Goal: Use online tool/utility: Utilize a website feature to perform a specific function

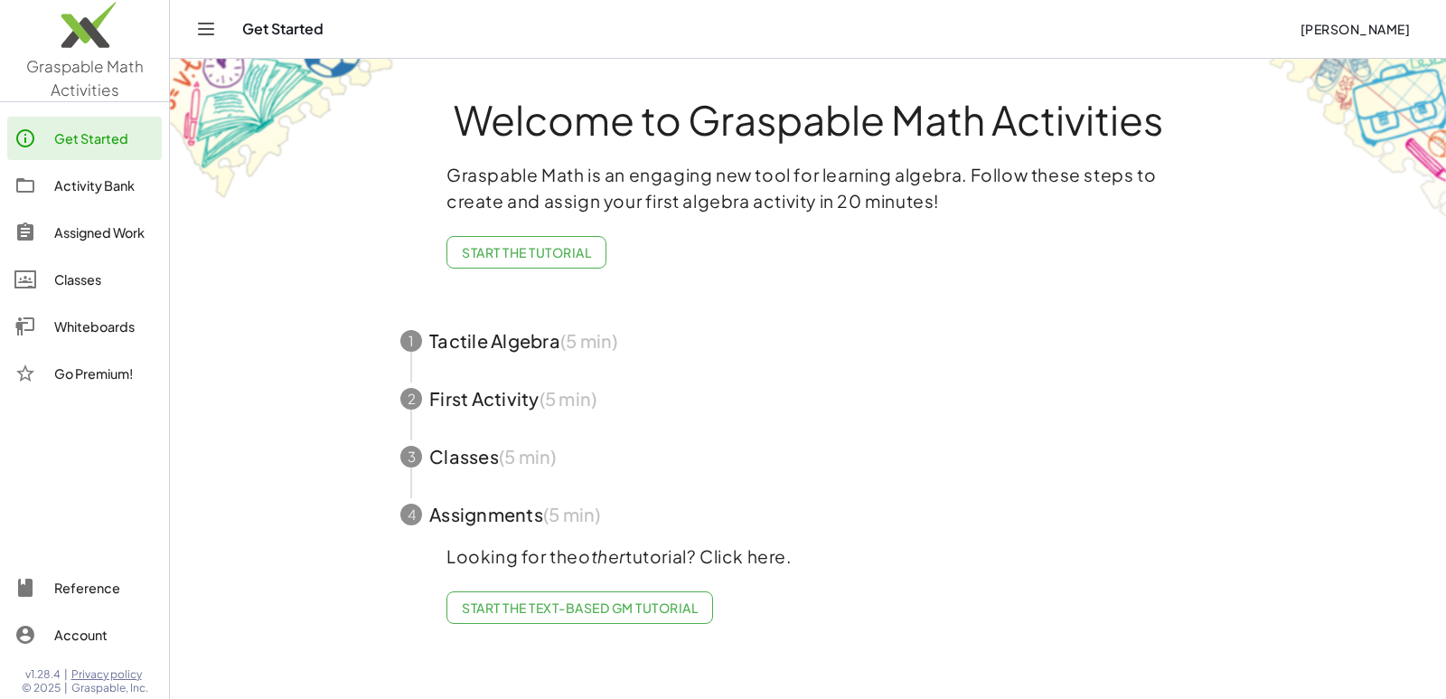
click at [61, 52] on img at bounding box center [84, 29] width 169 height 77
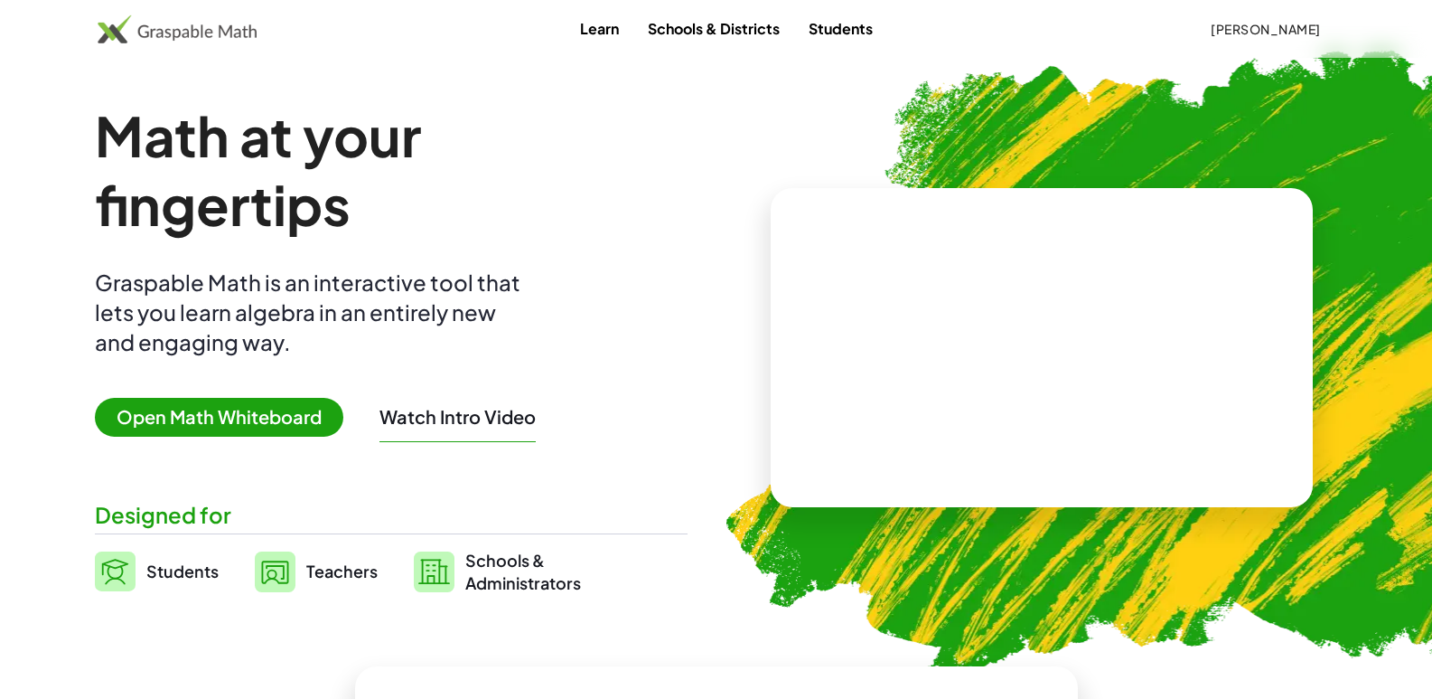
click at [260, 419] on span "Open Math Whiteboard" at bounding box center [219, 417] width 249 height 39
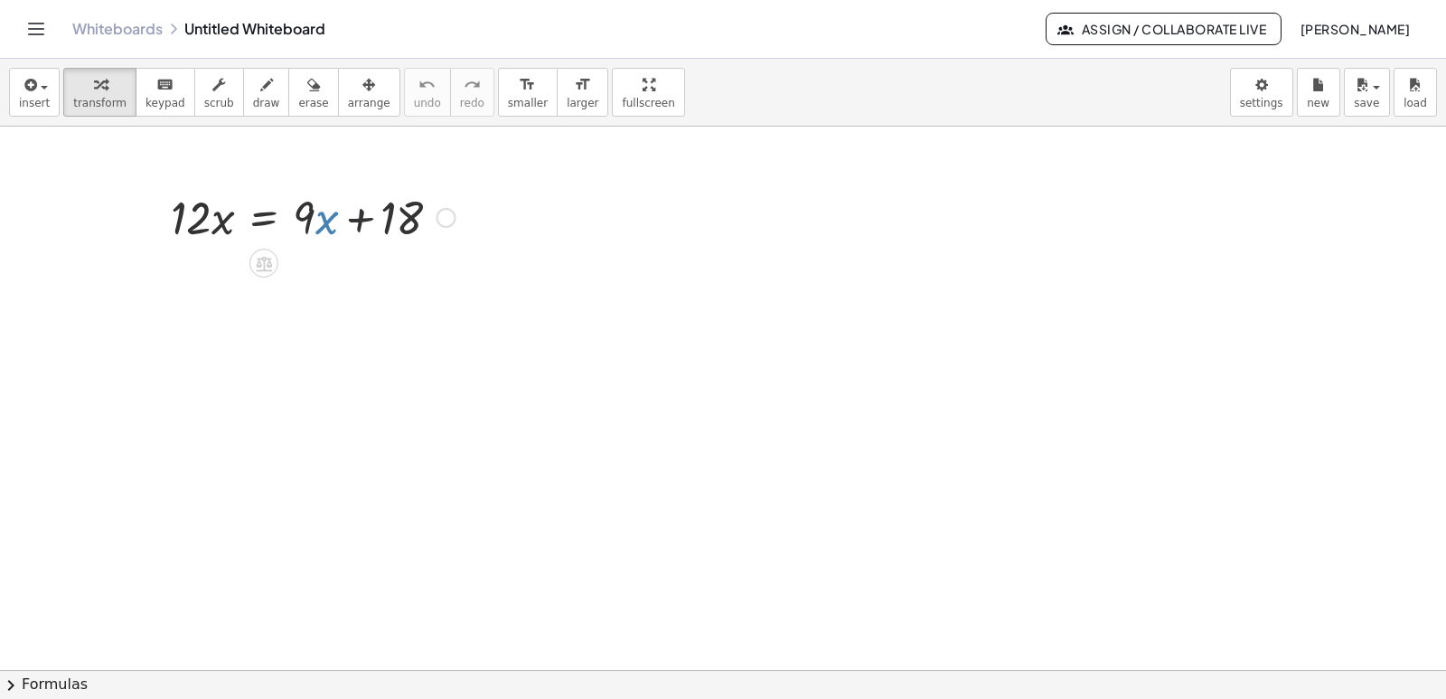
click at [317, 219] on div at bounding box center [313, 215] width 303 height 61
click at [308, 222] on div "· 12 · x = + · 9 · x + 18" at bounding box center [723, 195] width 1446 height 1086
click at [428, 355] on div at bounding box center [723, 670] width 1446 height 1086
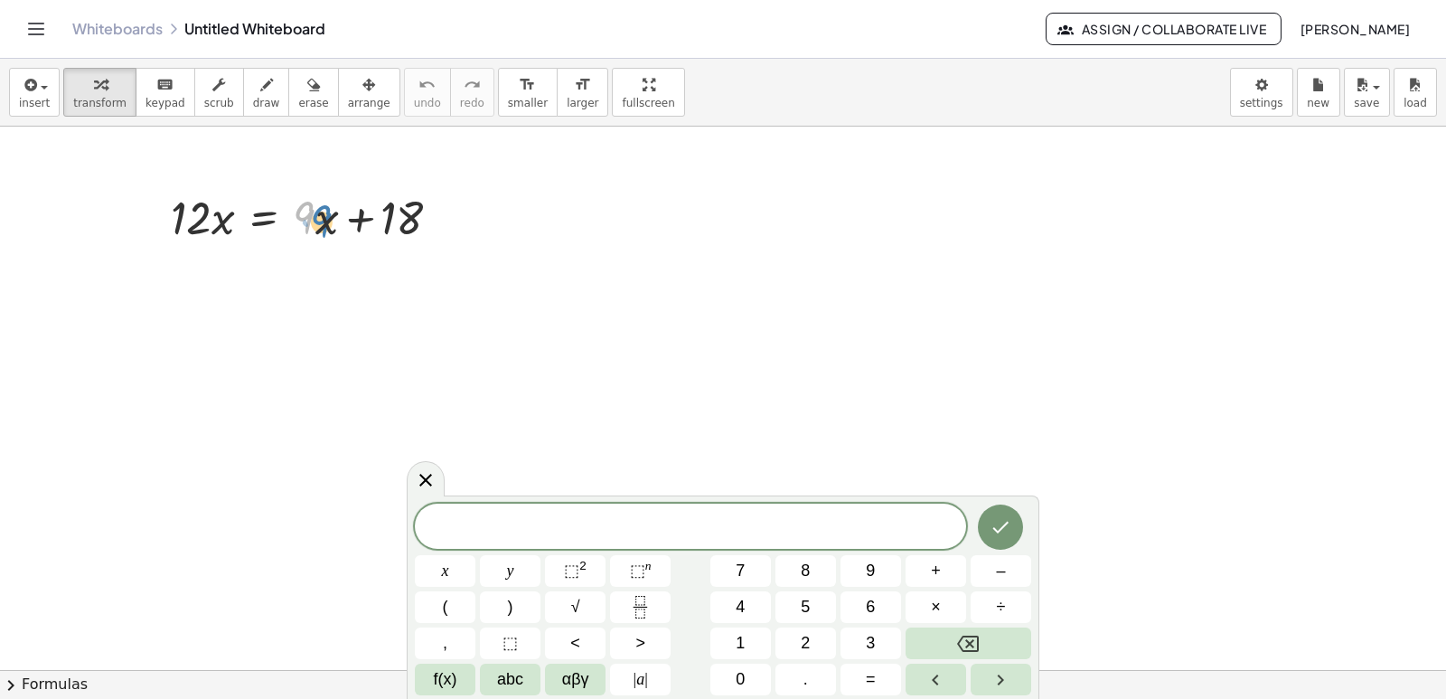
drag, startPoint x: 308, startPoint y: 213, endPoint x: 321, endPoint y: 217, distance: 13.2
click at [321, 217] on div at bounding box center [313, 215] width 303 height 61
click at [341, 291] on div at bounding box center [723, 670] width 1446 height 1086
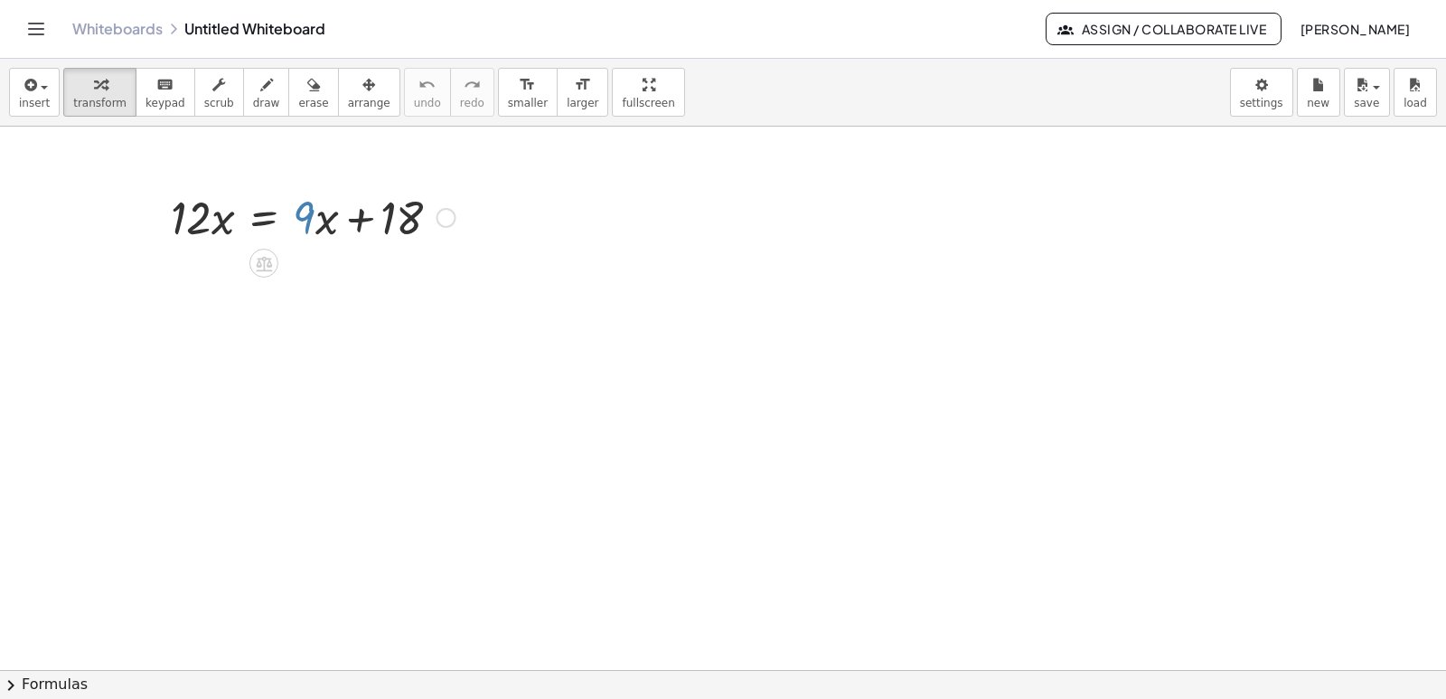
scroll to position [474, 0]
click at [315, 222] on div "· 12 · x = + · 9 · x + 18" at bounding box center [723, 195] width 1446 height 1086
click at [398, 585] on div at bounding box center [723, 670] width 1446 height 1086
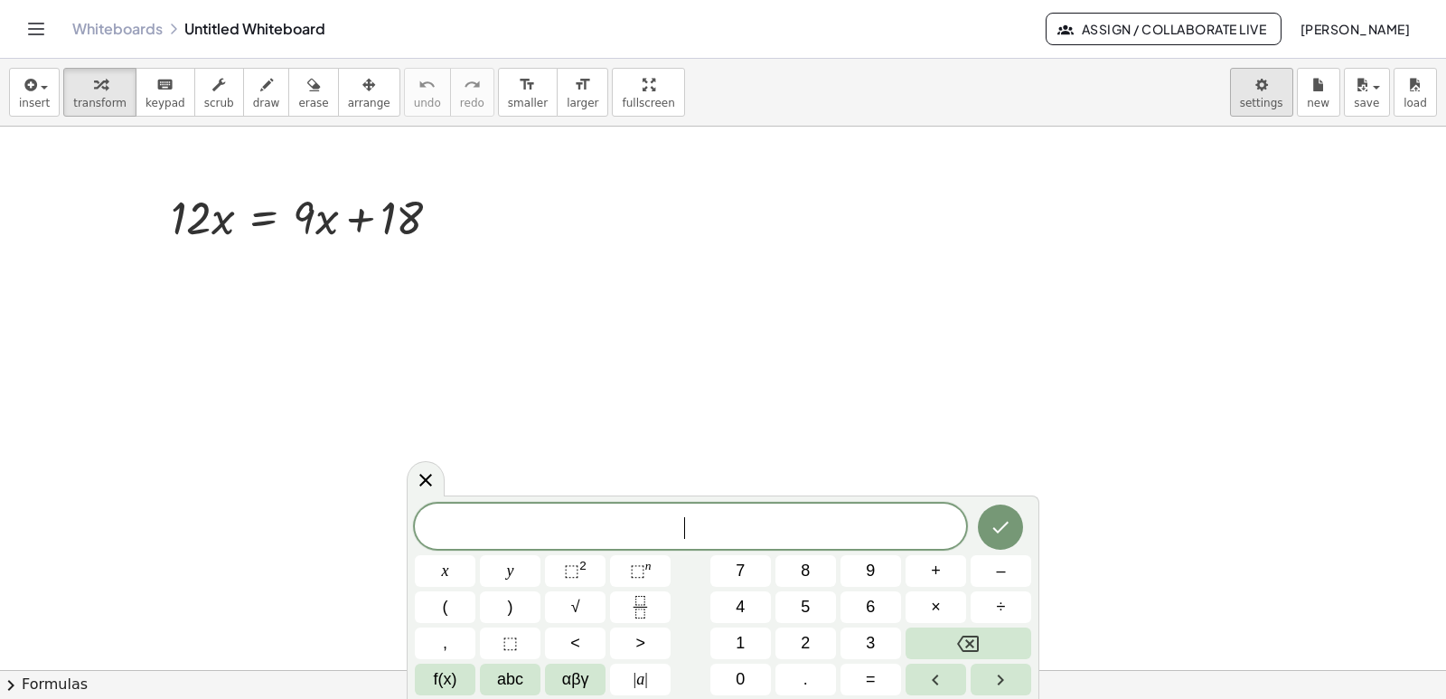
click at [1262, 109] on body "Graspable Math Activities Get Started Activity Bank Assigned Work Classes White…" at bounding box center [723, 349] width 1446 height 699
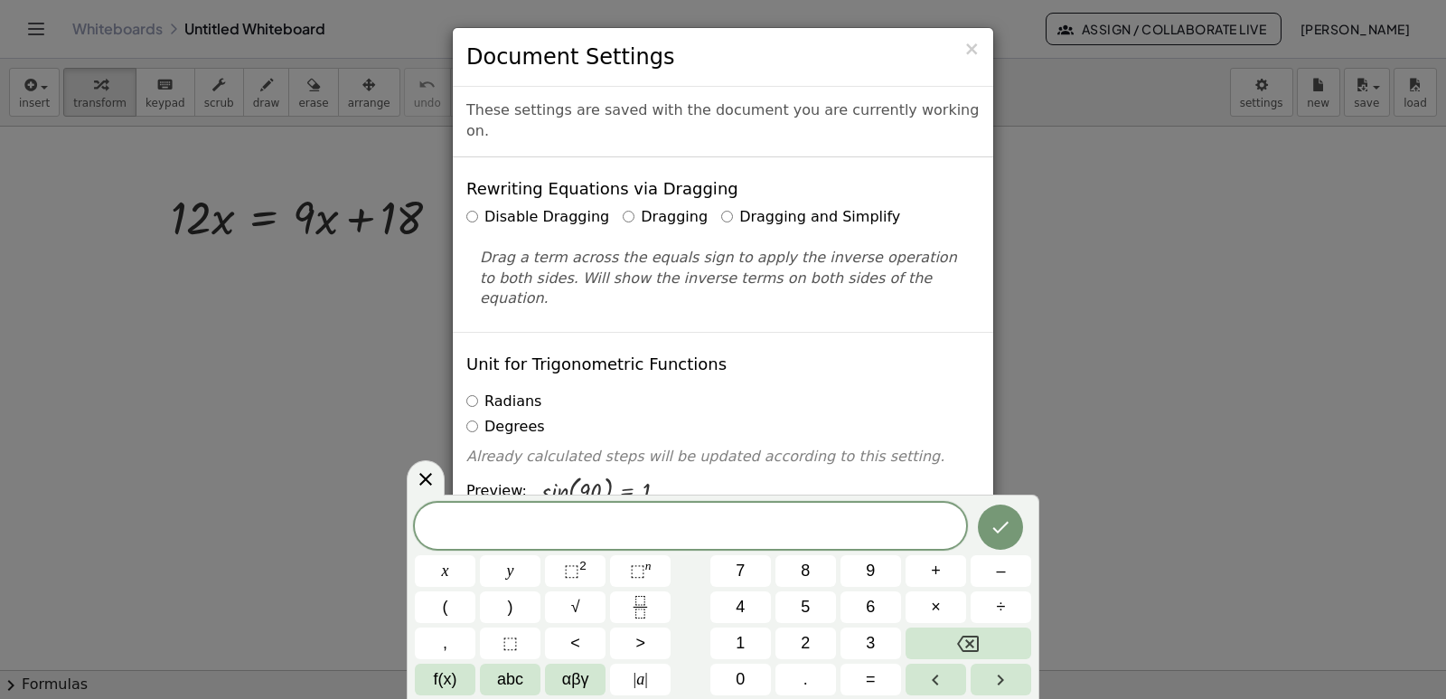
click at [721, 207] on label "Dragging and Simplify" at bounding box center [810, 217] width 179 height 21
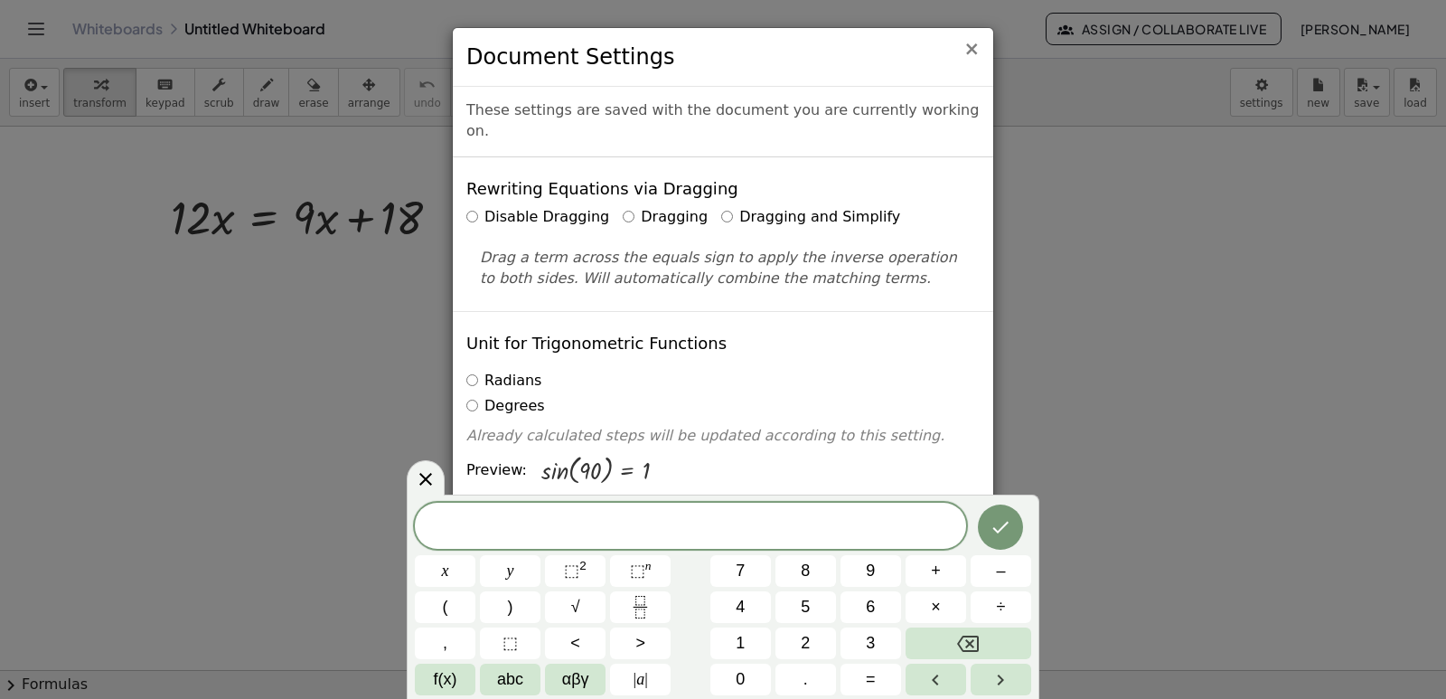
click at [978, 43] on span "×" at bounding box center [971, 49] width 16 height 22
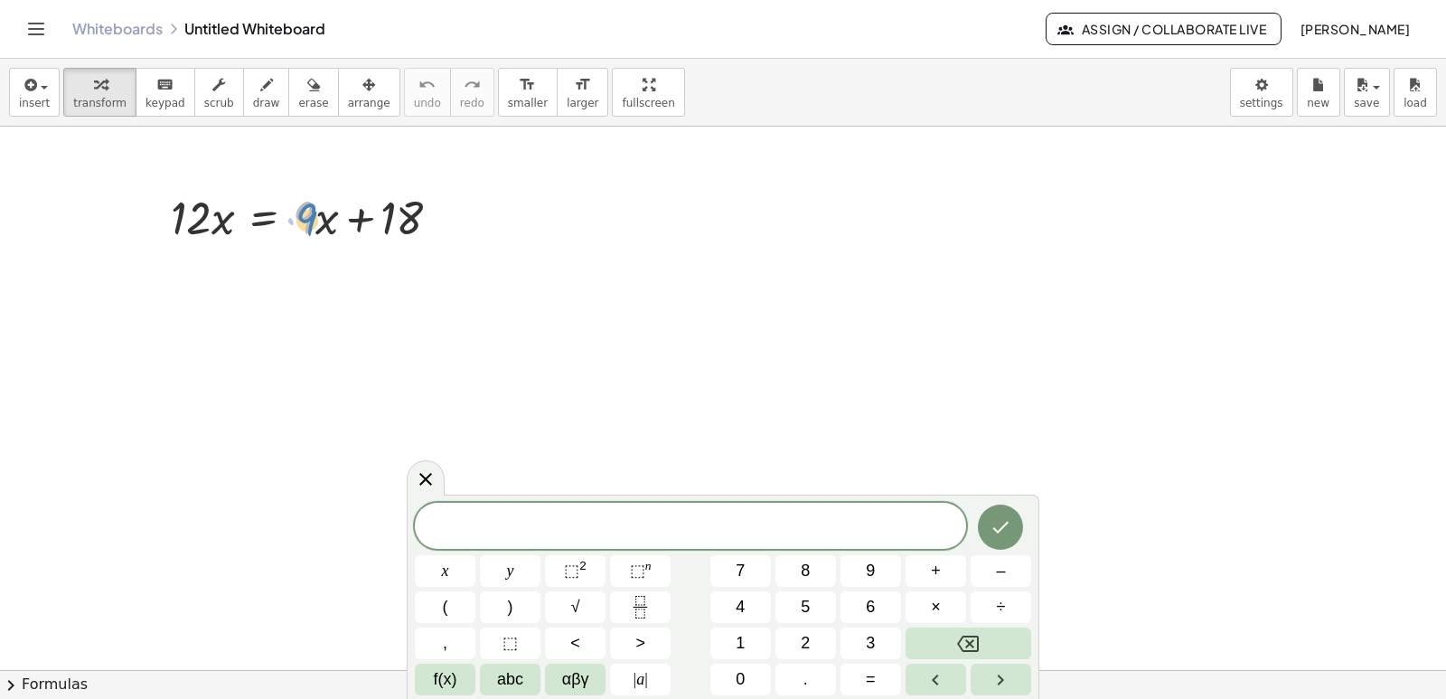
click at [316, 227] on div at bounding box center [313, 215] width 303 height 61
click at [426, 483] on icon at bounding box center [426, 479] width 22 height 22
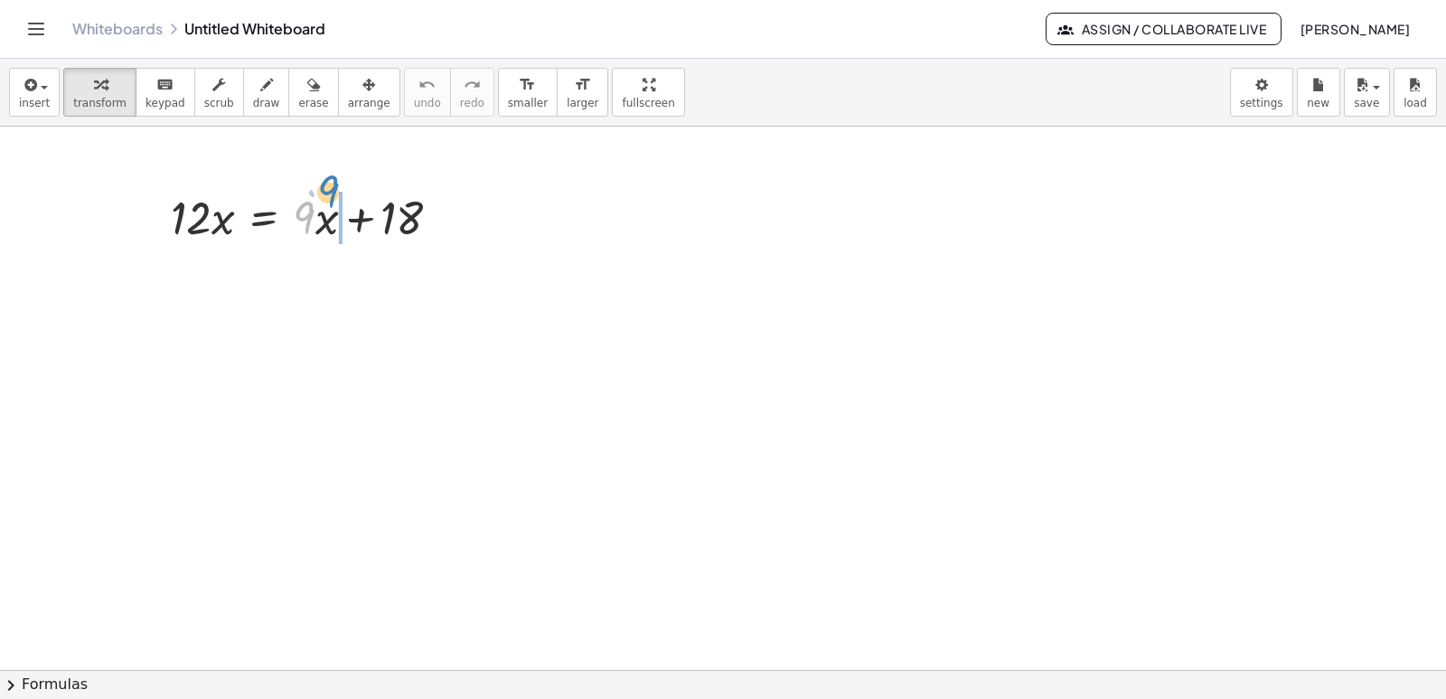
drag, startPoint x: 306, startPoint y: 219, endPoint x: 321, endPoint y: 207, distance: 18.6
click at [321, 207] on div at bounding box center [313, 215] width 303 height 61
drag, startPoint x: 324, startPoint y: 221, endPoint x: 244, endPoint y: 216, distance: 79.7
click at [244, 216] on div at bounding box center [309, 215] width 295 height 61
click at [1263, 89] on body "Graspable Math Activities Get Started Activity Bank Assigned Work Classes White…" at bounding box center [723, 349] width 1446 height 699
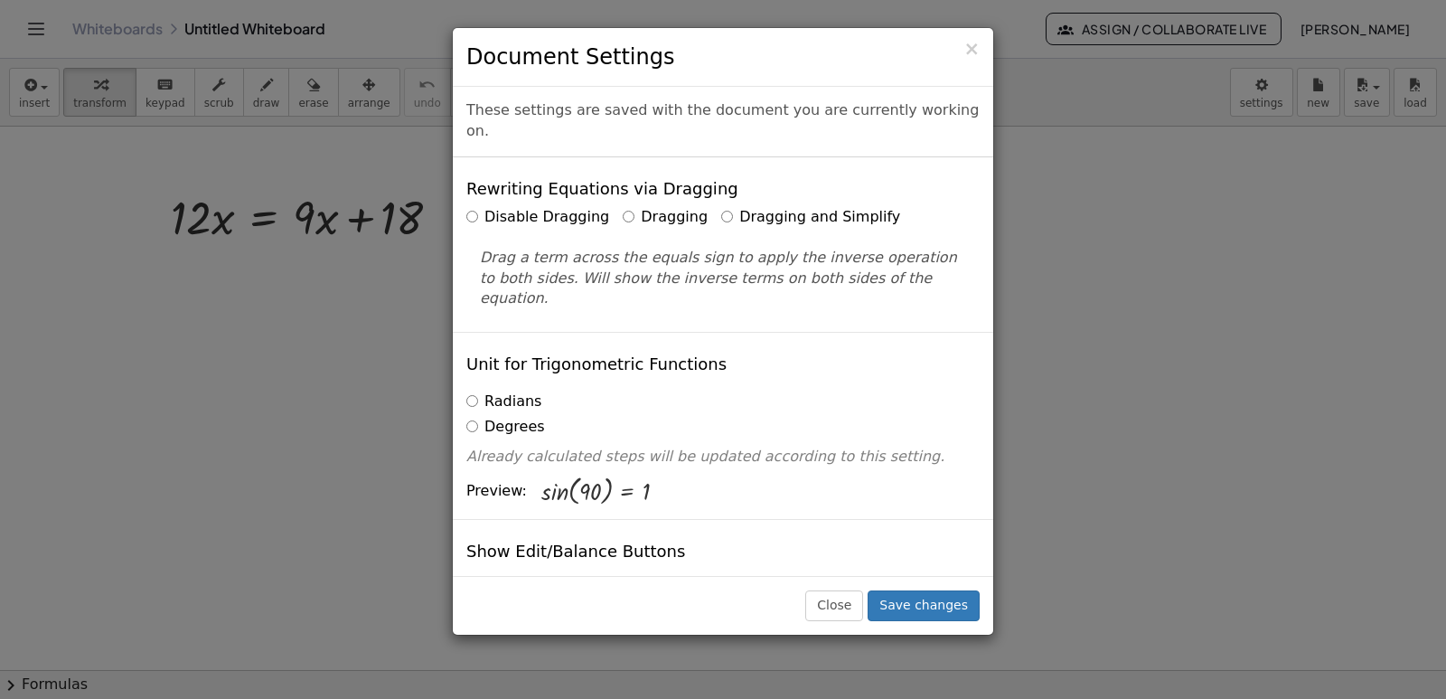
click at [721, 207] on label "Dragging and Simplify" at bounding box center [810, 217] width 179 height 21
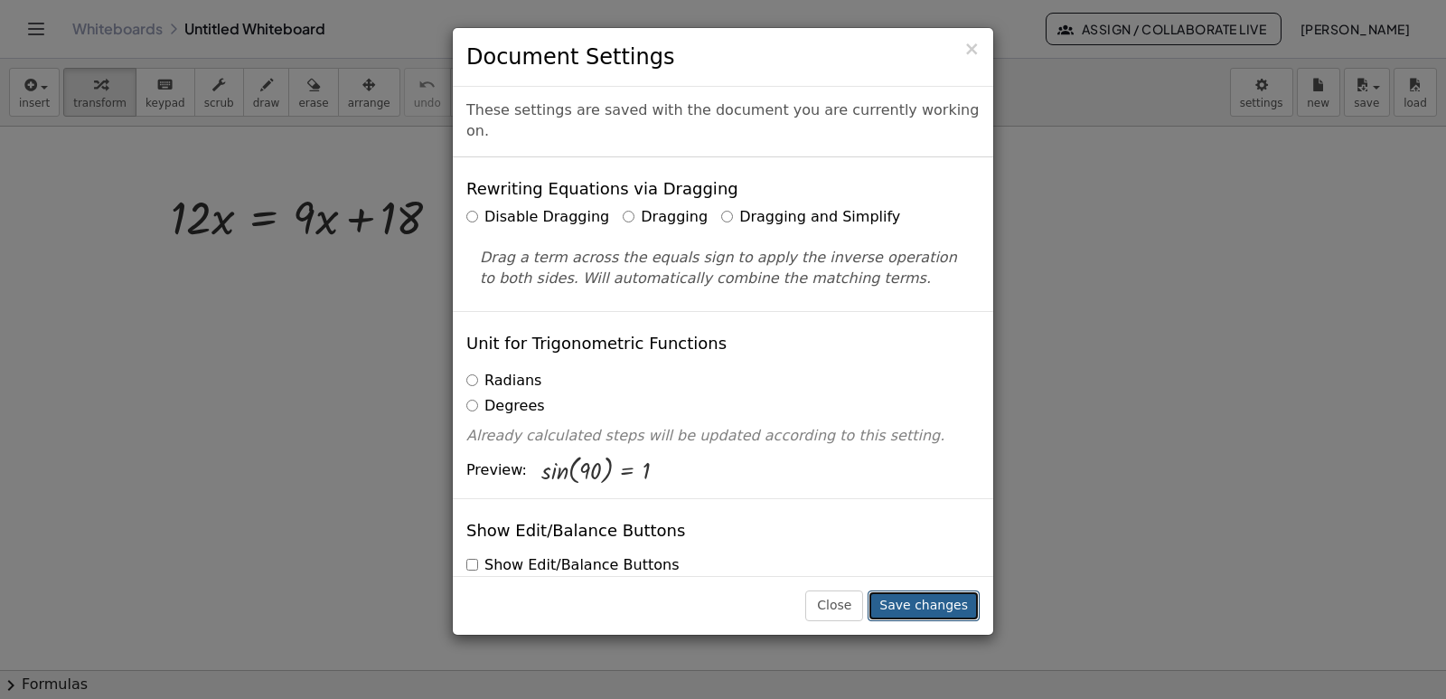
click at [912, 612] on button "Save changes" at bounding box center [924, 605] width 112 height 31
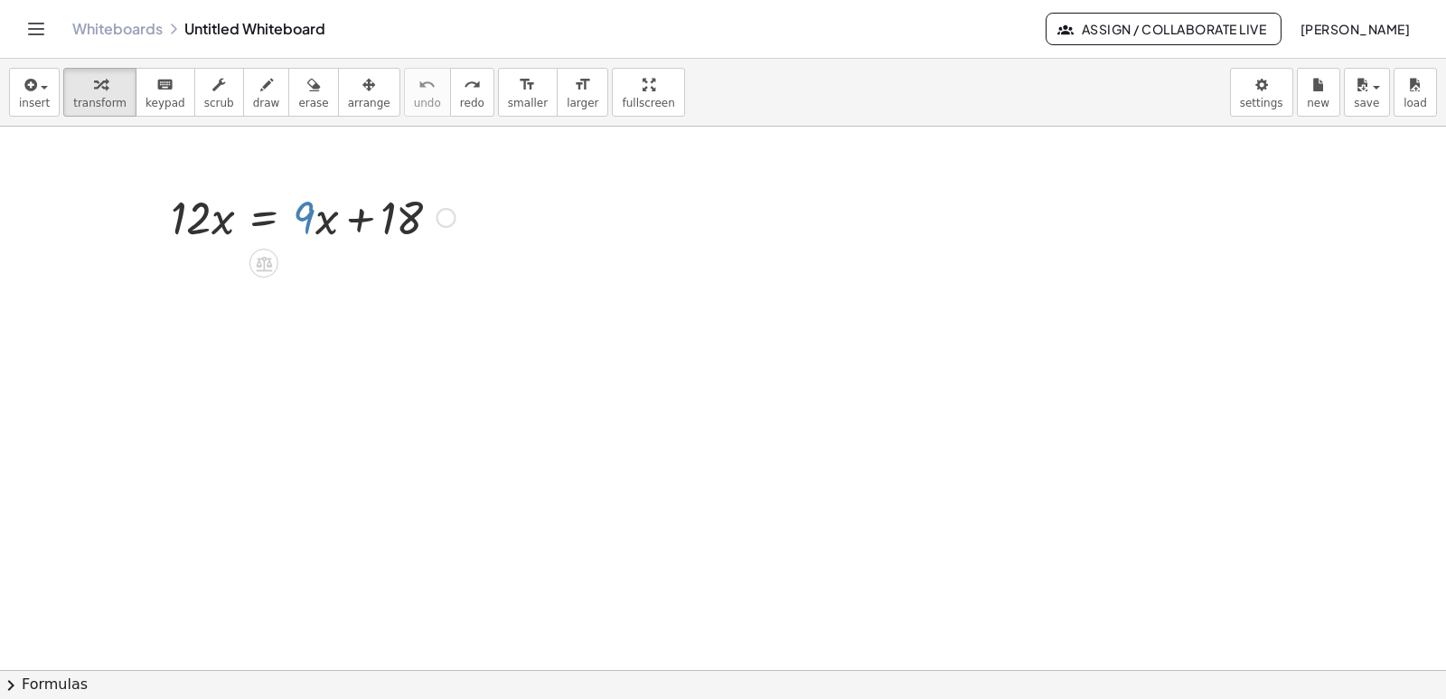
scroll to position [474, 0]
click at [316, 225] on div "· 12 · x = + · 9 · x + 18" at bounding box center [723, 195] width 1446 height 1086
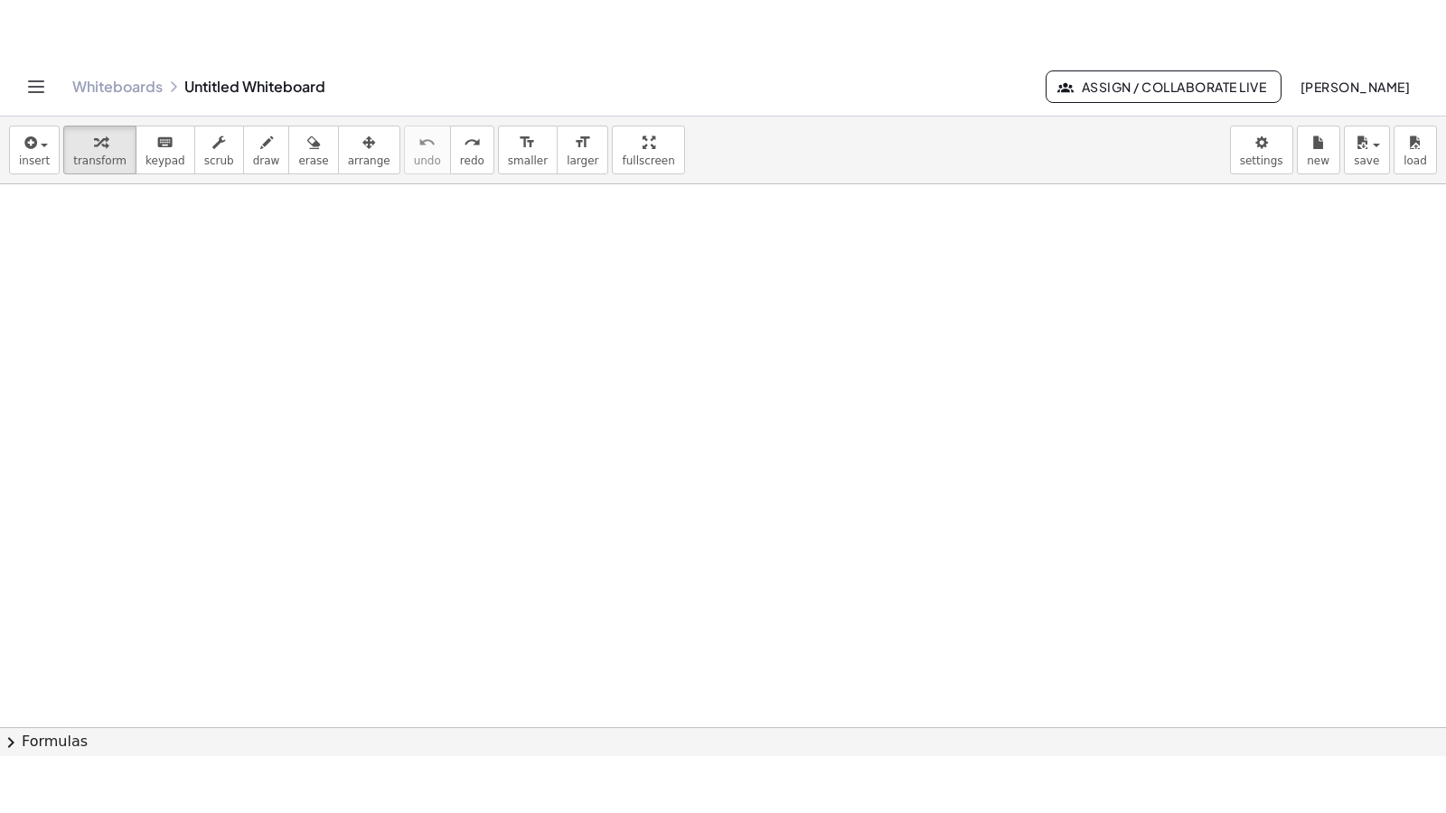
scroll to position [0, 0]
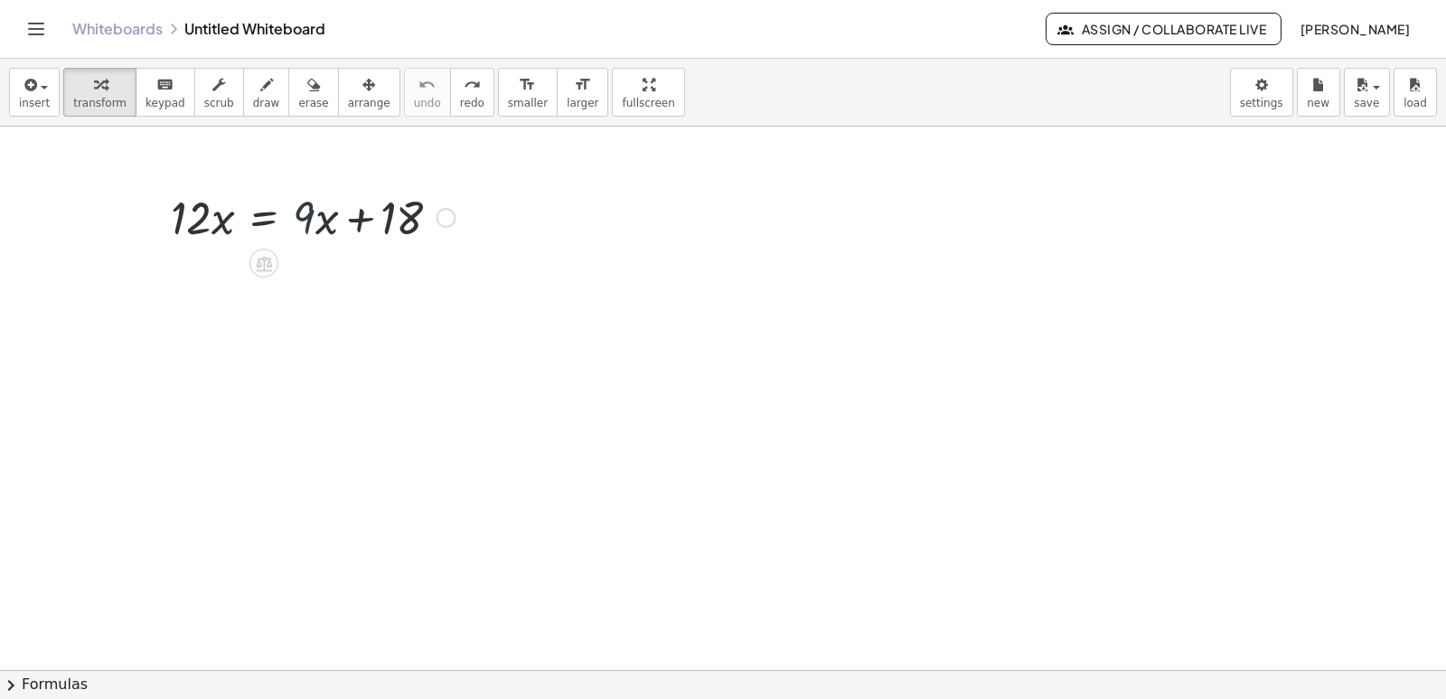
click at [301, 393] on div at bounding box center [723, 670] width 1446 height 1086
drag, startPoint x: 310, startPoint y: 214, endPoint x: 239, endPoint y: 220, distance: 71.6
click at [239, 220] on div at bounding box center [309, 215] width 295 height 61
click at [172, 284] on div at bounding box center [268, 277] width 389 height 61
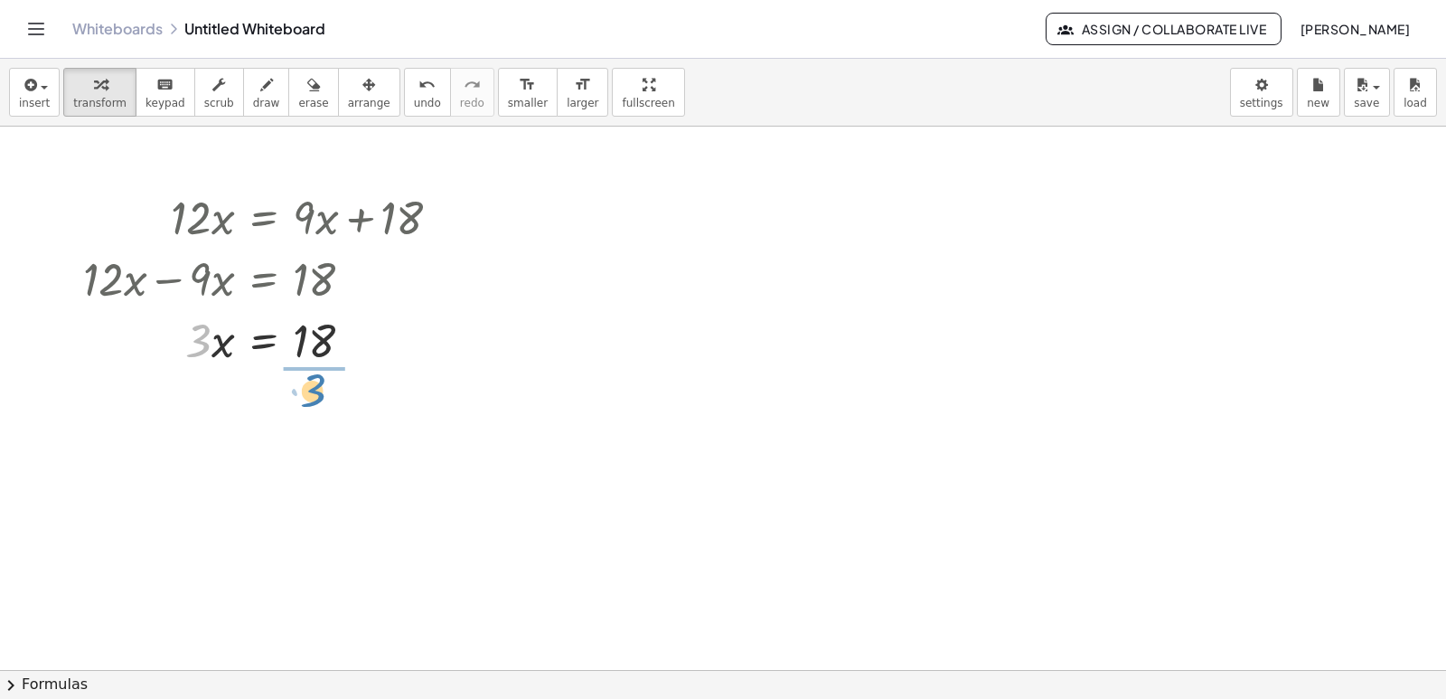
drag, startPoint x: 199, startPoint y: 341, endPoint x: 314, endPoint y: 392, distance: 125.8
click at [323, 416] on div at bounding box center [268, 415] width 389 height 90
click at [607, 305] on div at bounding box center [723, 670] width 1446 height 1086
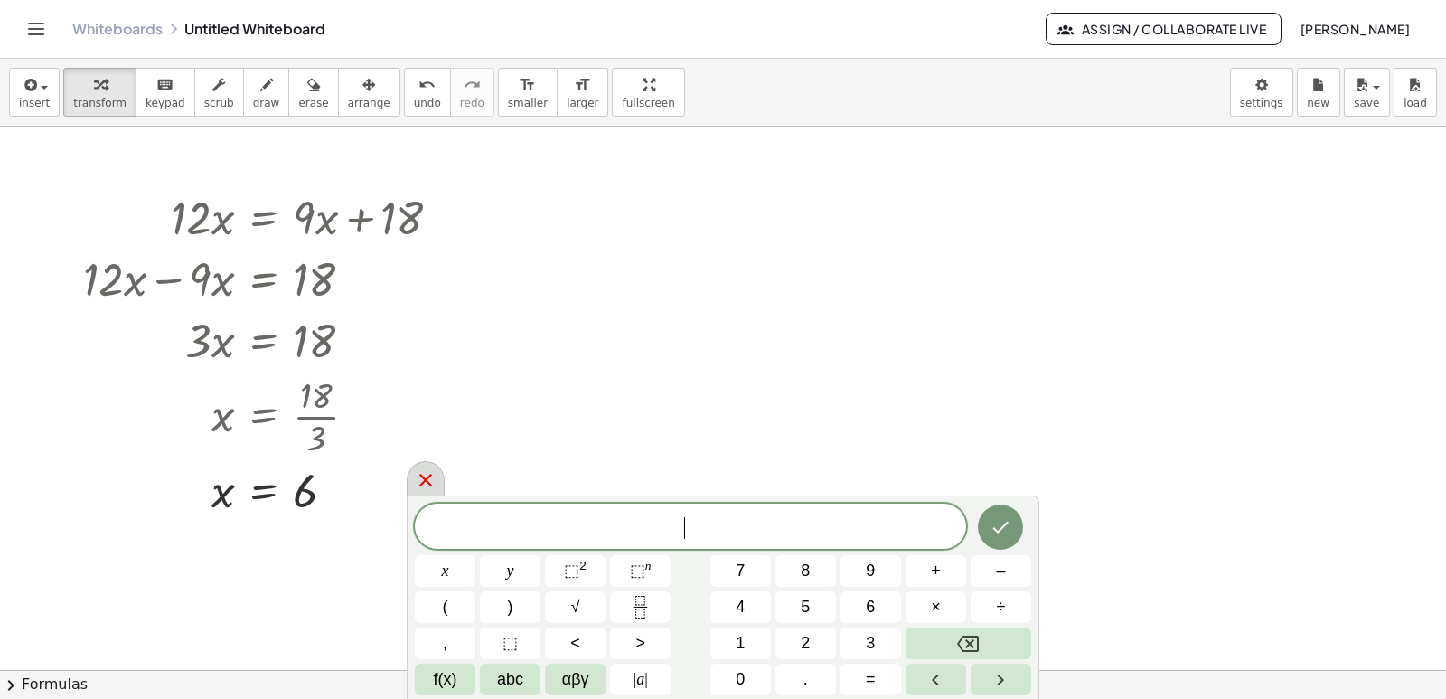
click at [429, 476] on icon at bounding box center [425, 480] width 13 height 13
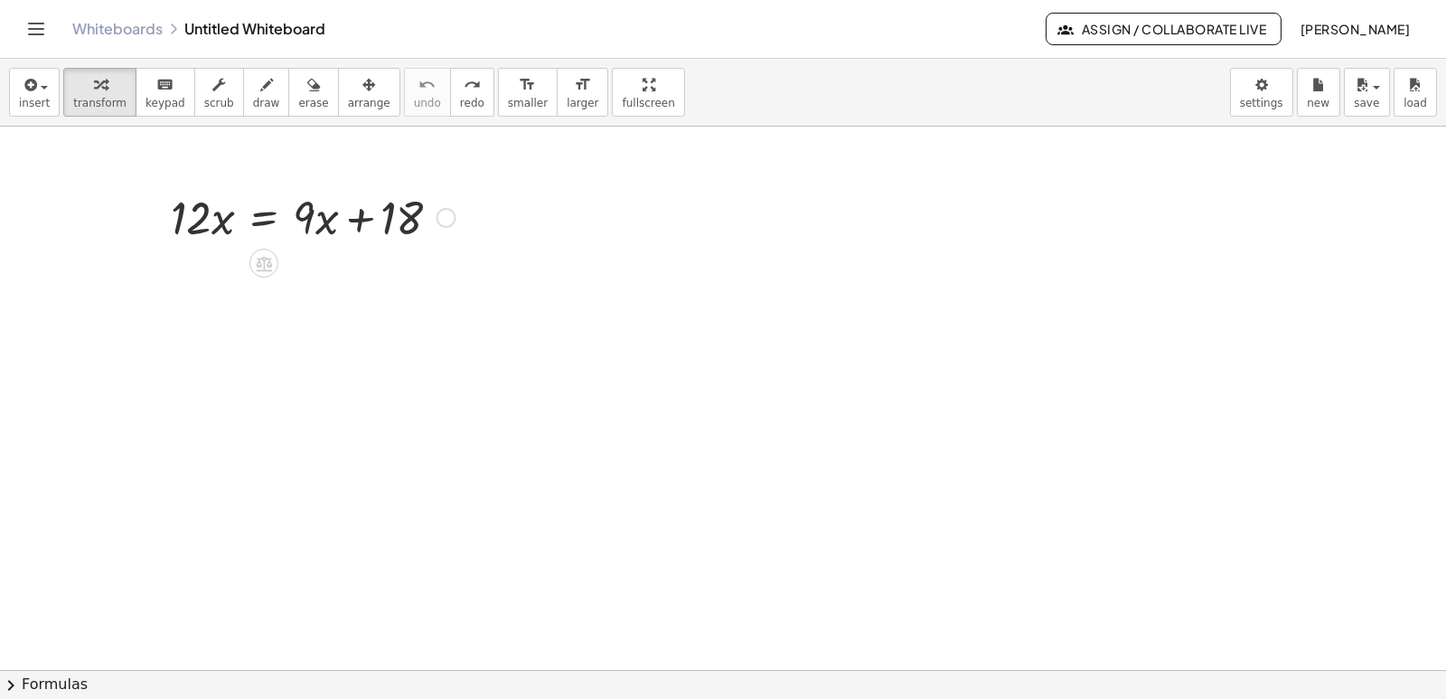
click at [446, 219] on div at bounding box center [446, 218] width 20 height 20
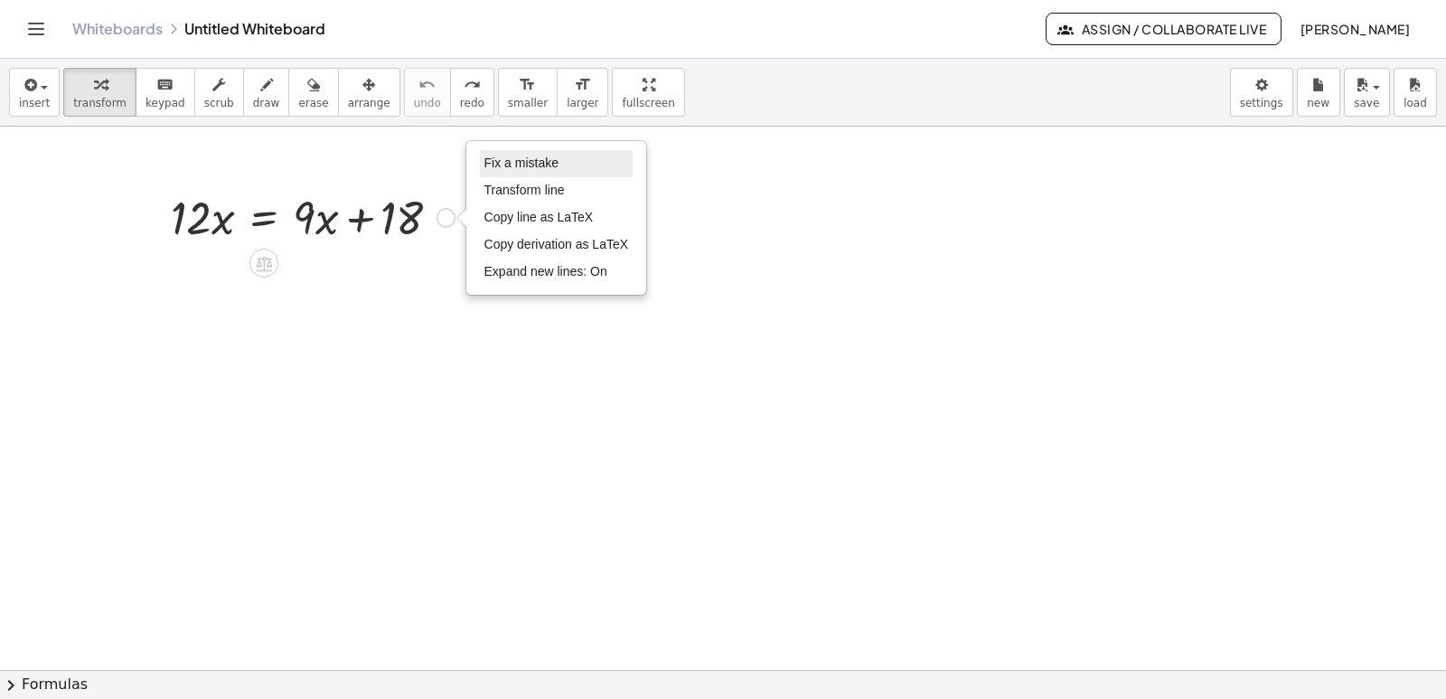
click at [569, 168] on li "Fix a mistake" at bounding box center [557, 163] width 154 height 27
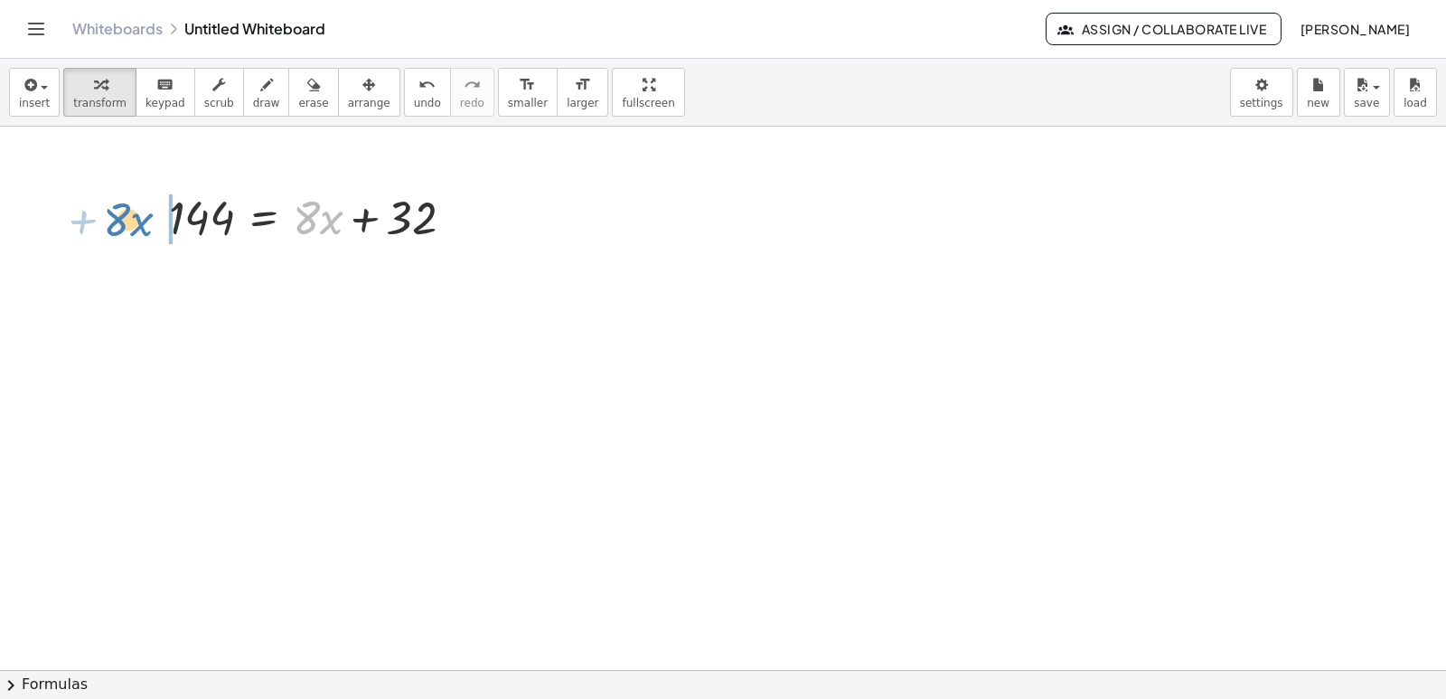
drag, startPoint x: 310, startPoint y: 220, endPoint x: 121, endPoint y: 221, distance: 188.9
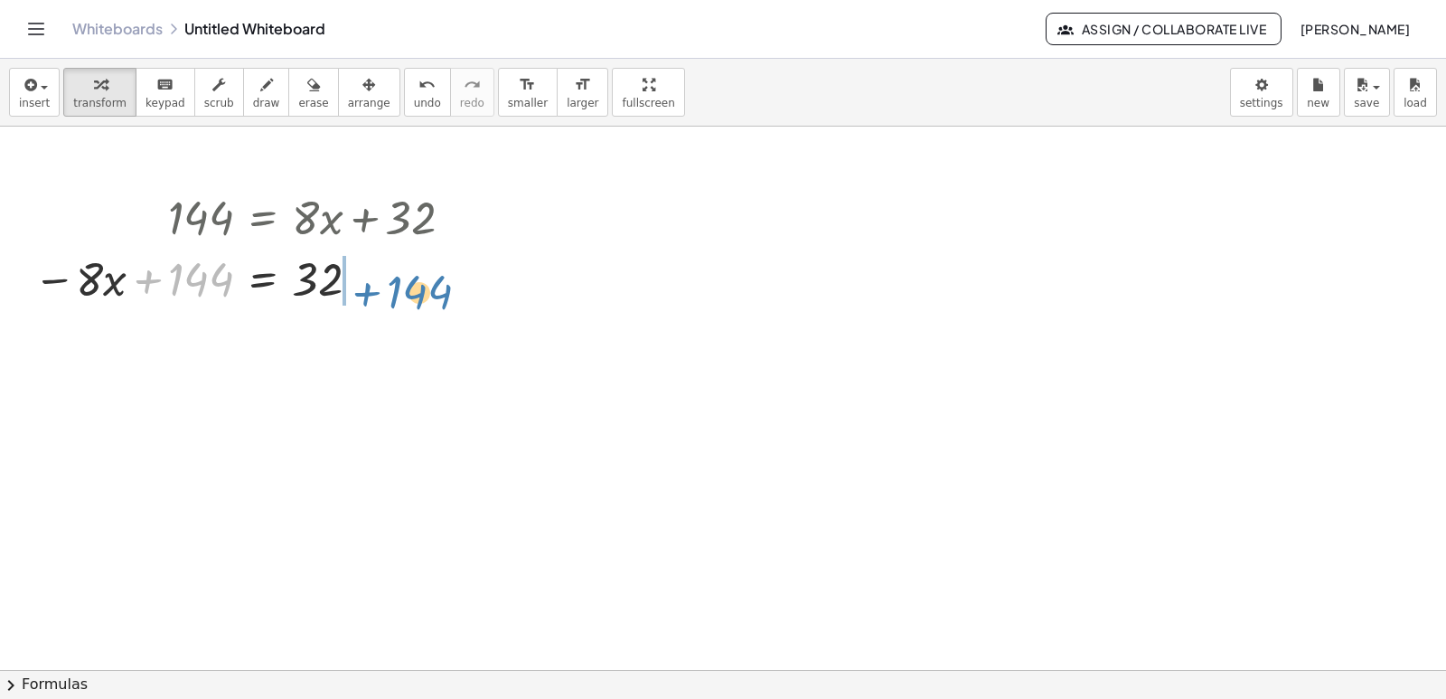
drag, startPoint x: 200, startPoint y: 273, endPoint x: 418, endPoint y: 286, distance: 219.1
click at [418, 286] on div at bounding box center [250, 277] width 452 height 61
drag, startPoint x: 193, startPoint y: 278, endPoint x: 413, endPoint y: 286, distance: 219.7
click at [413, 286] on div at bounding box center [250, 277] width 452 height 61
click at [361, 280] on div at bounding box center [323, 277] width 338 height 61
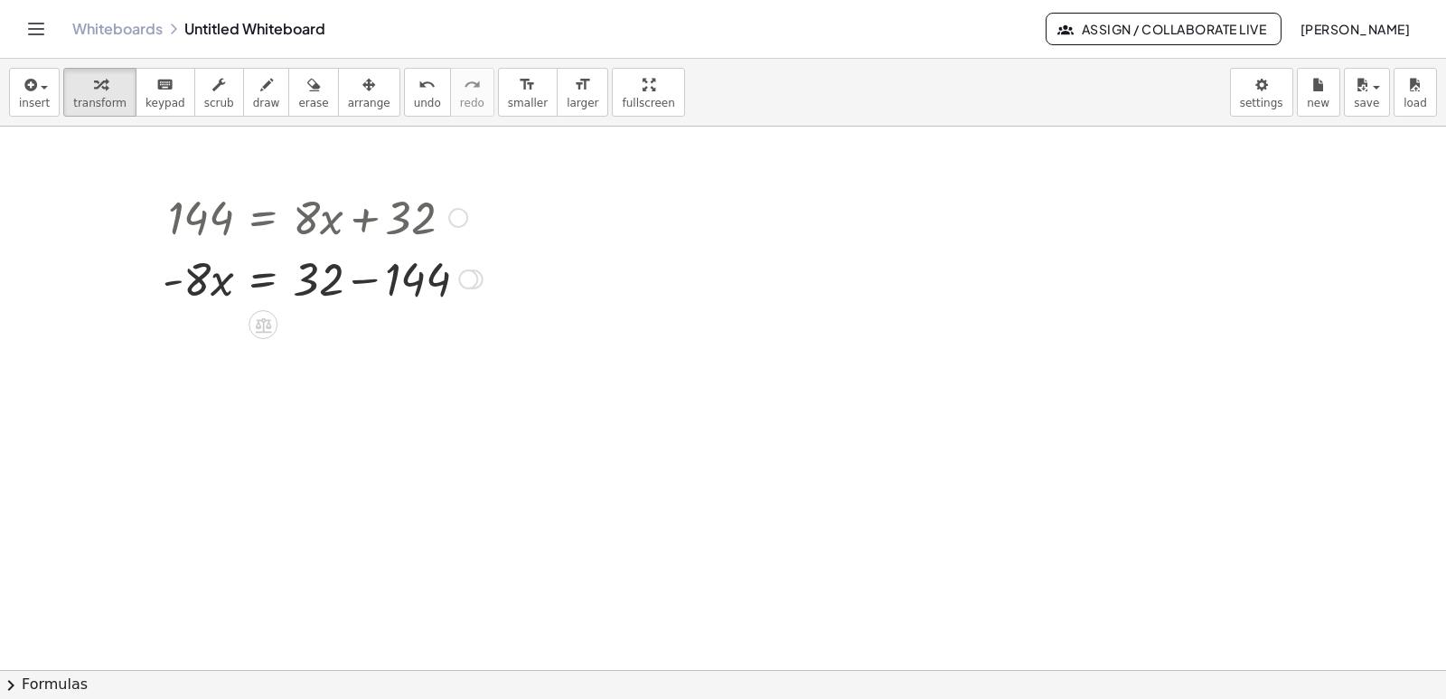
click at [361, 280] on div at bounding box center [323, 277] width 338 height 61
drag, startPoint x: 195, startPoint y: 339, endPoint x: 333, endPoint y: 393, distance: 148.5
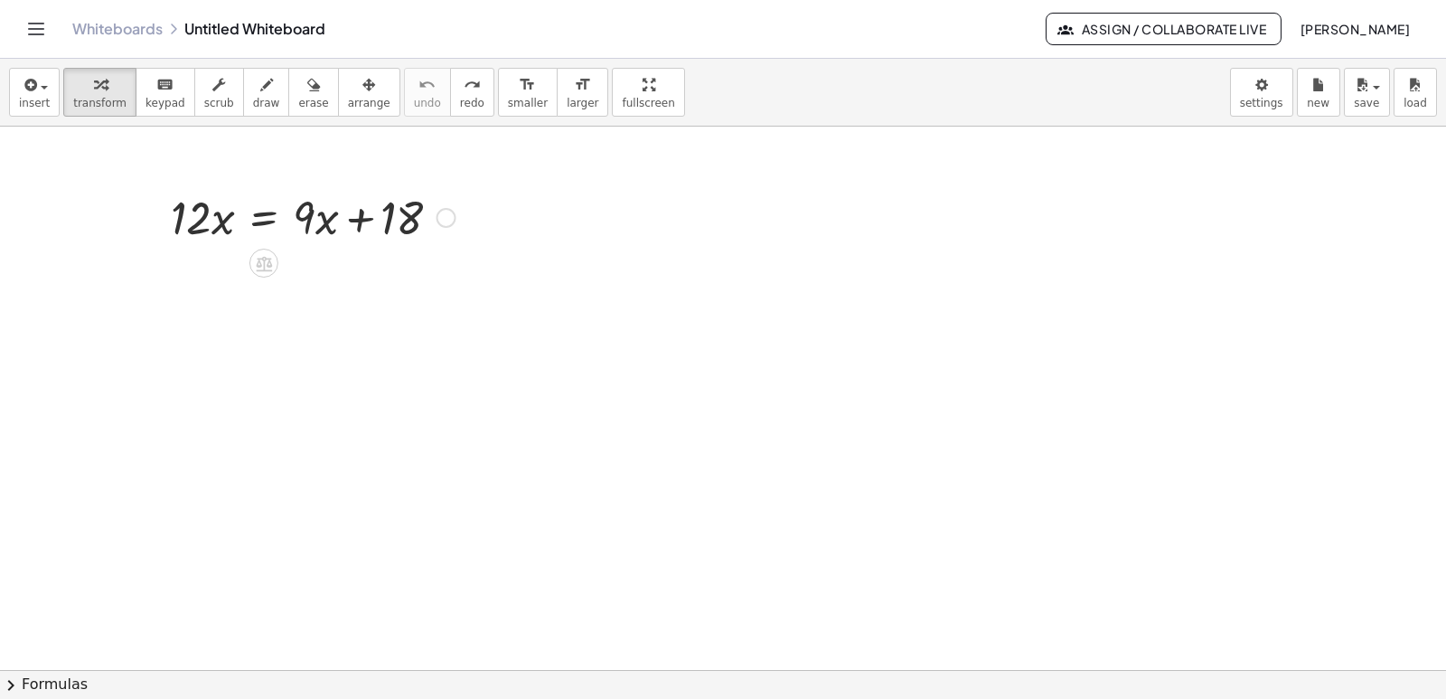
click at [451, 220] on div at bounding box center [446, 218] width 20 height 20
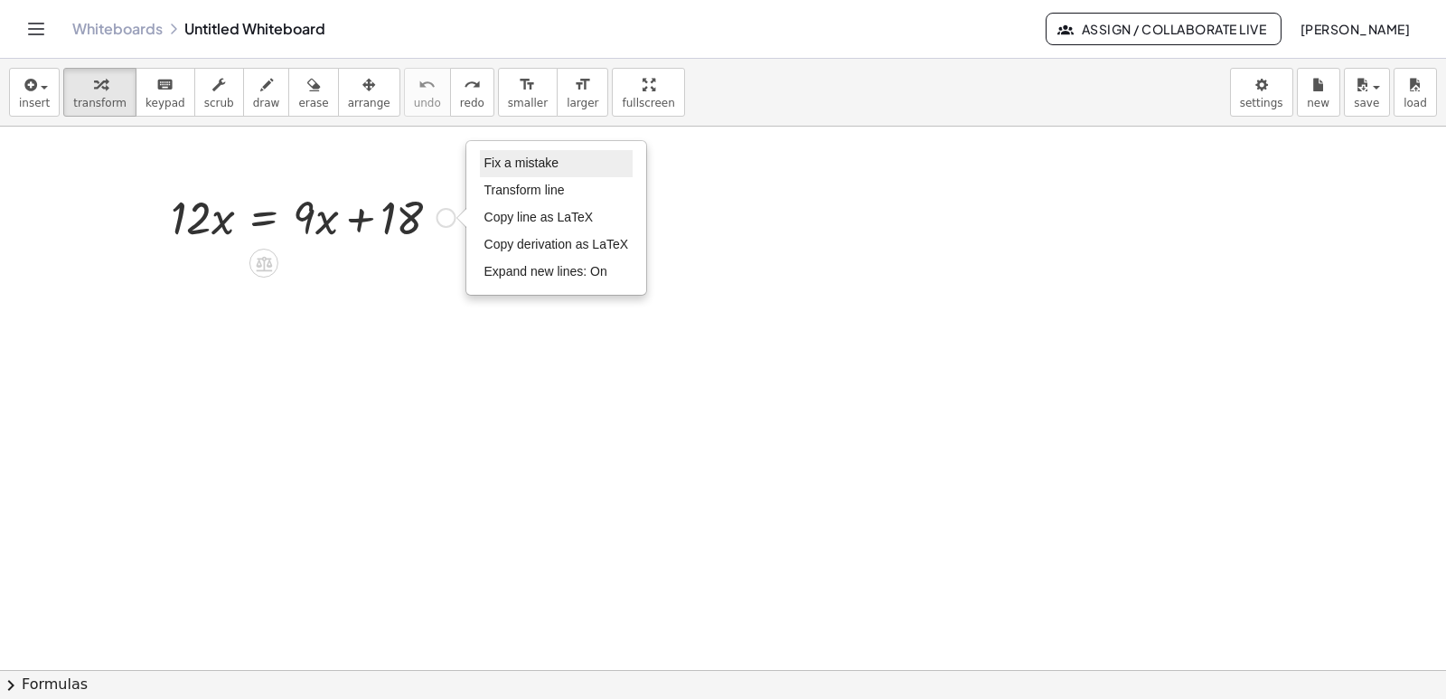
click at [535, 167] on span "Fix a mistake" at bounding box center [521, 162] width 74 height 14
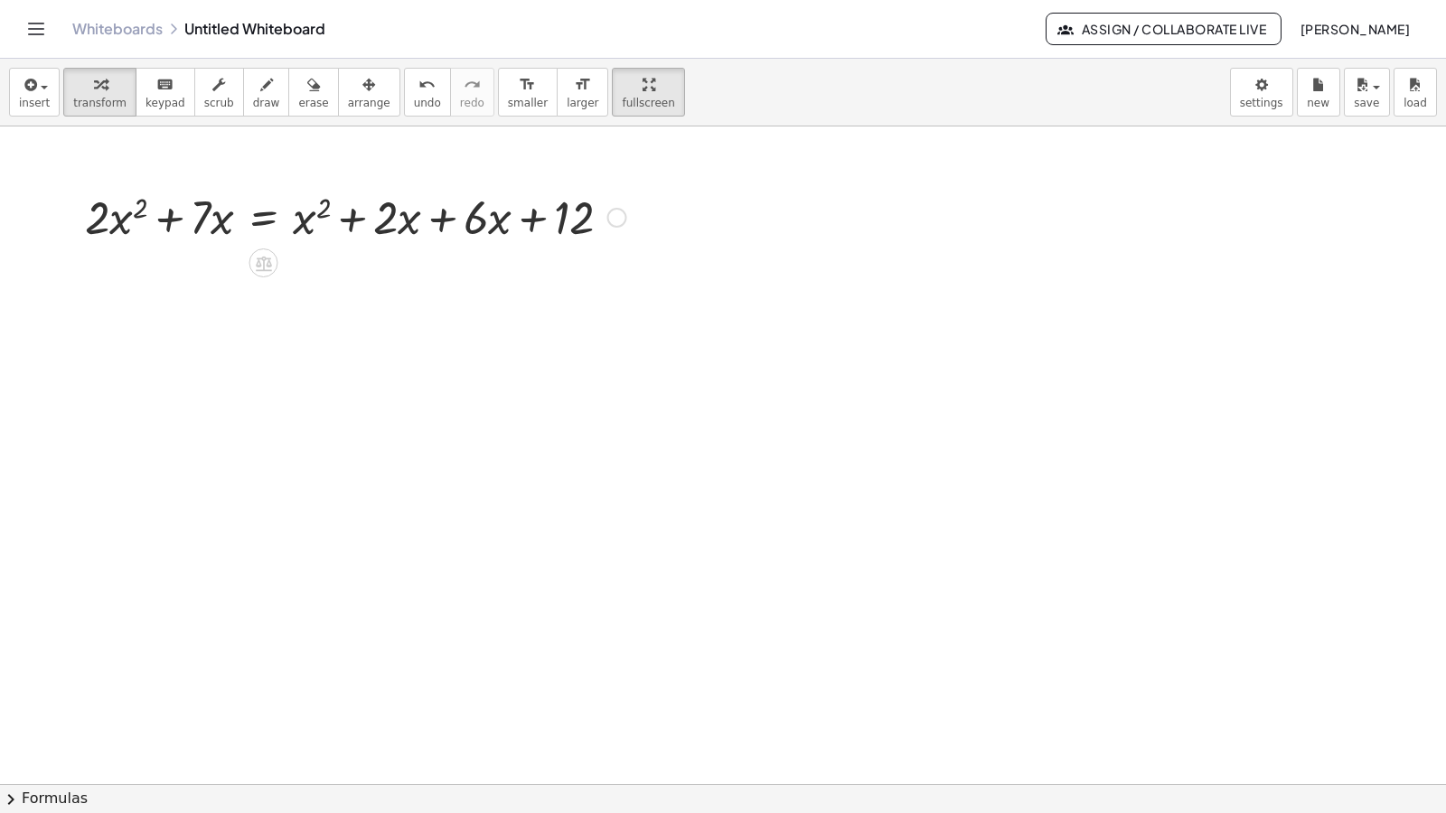
drag, startPoint x: 605, startPoint y: 93, endPoint x: 605, endPoint y: 172, distance: 78.6
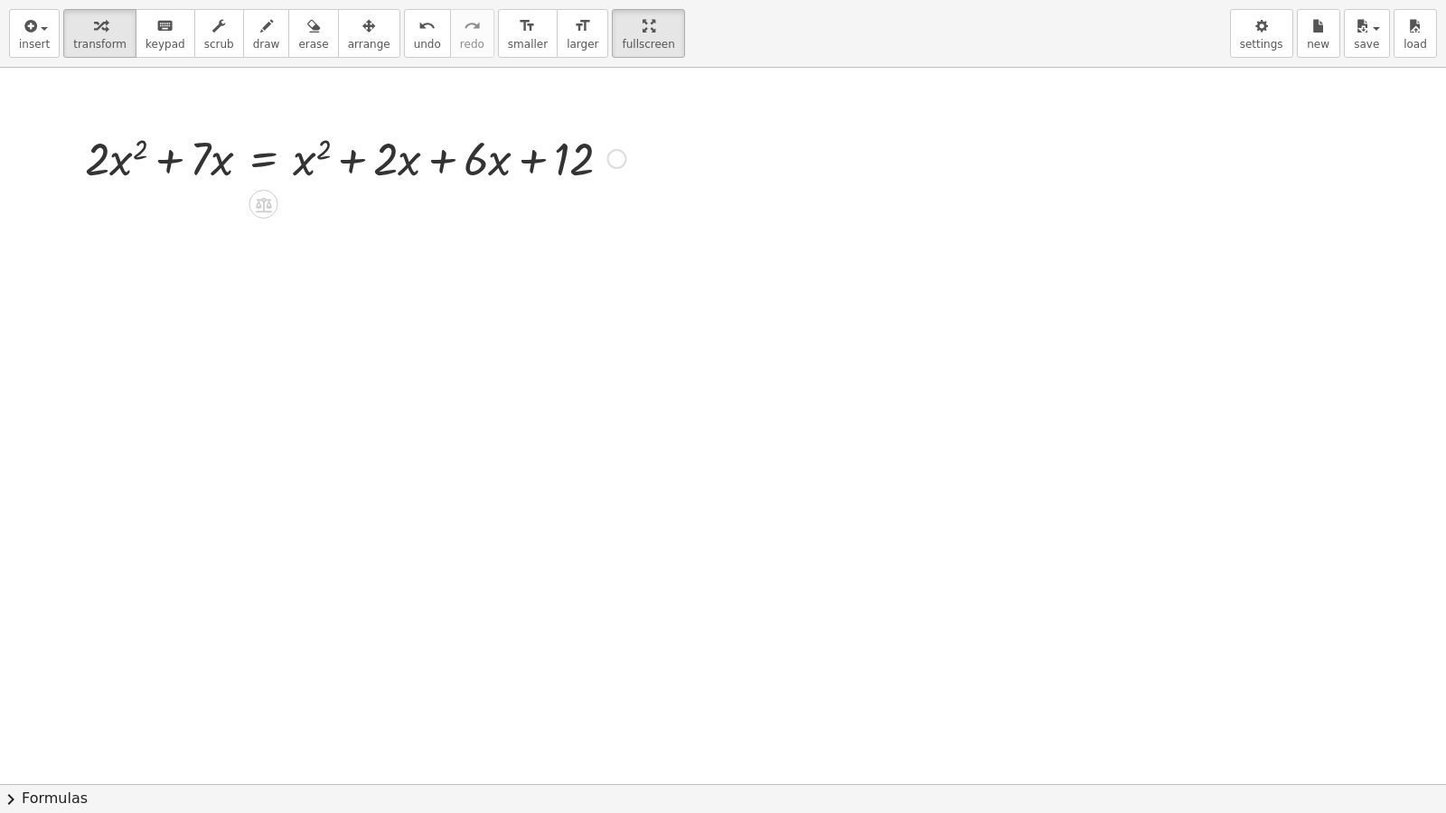
click at [605, 172] on div "insert select one: Math Expression Function Text Youtube Video Graphing Geometr…" at bounding box center [723, 406] width 1446 height 813
click at [574, 25] on icon "format_size" at bounding box center [582, 26] width 17 height 22
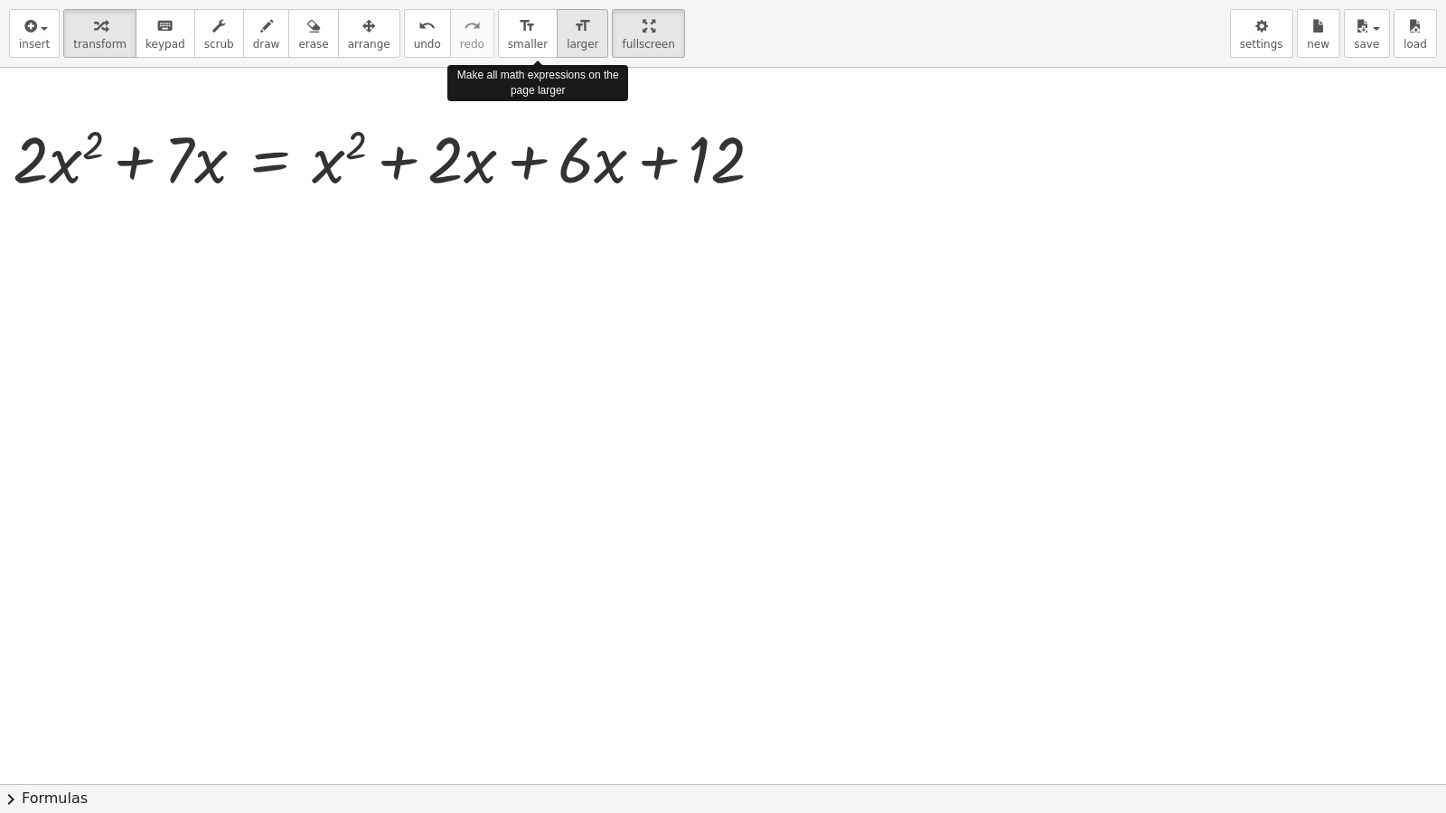
click at [574, 28] on icon "format_size" at bounding box center [582, 26] width 17 height 22
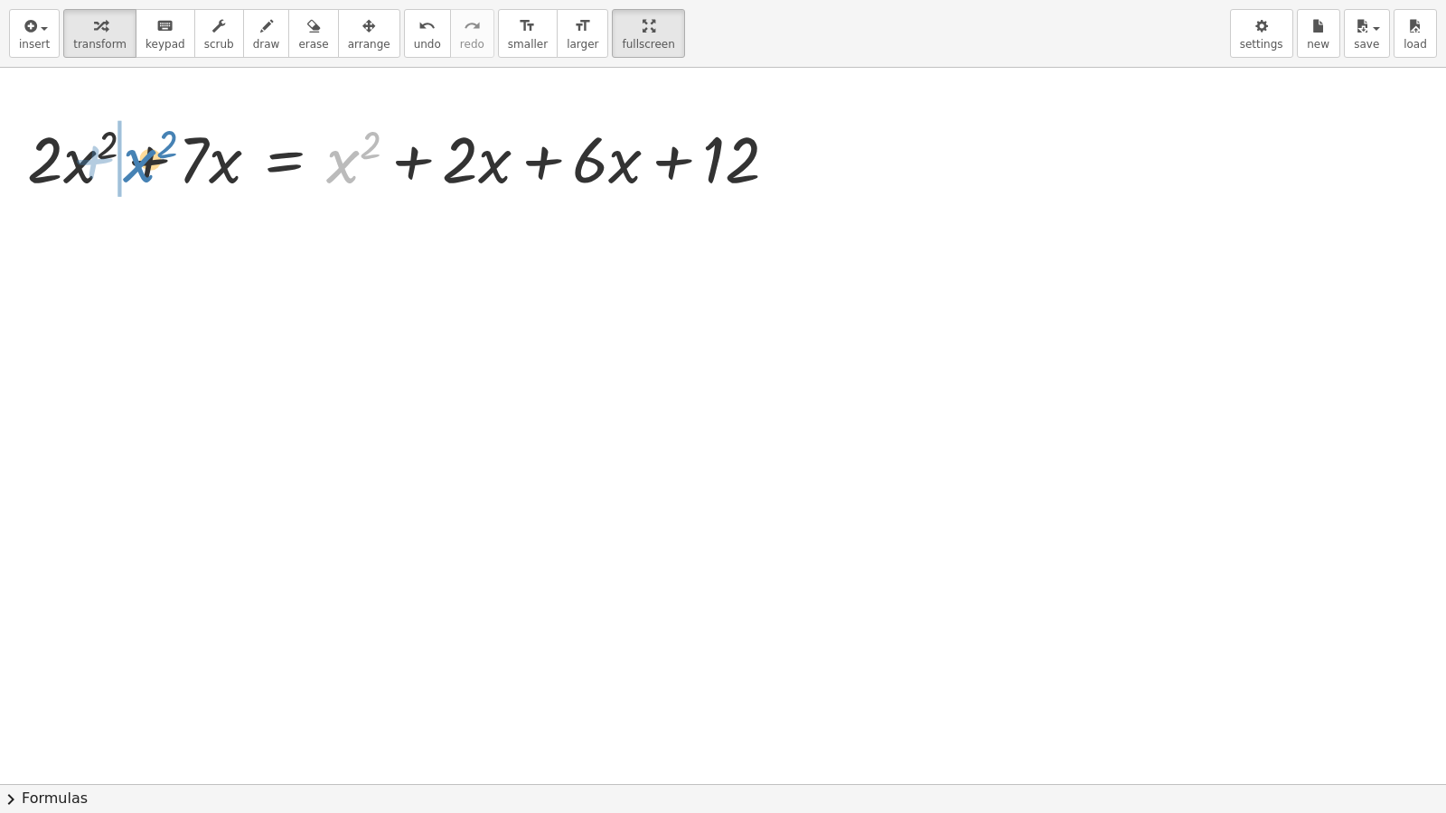
drag, startPoint x: 345, startPoint y: 159, endPoint x: 142, endPoint y: 158, distance: 203.3
click at [142, 158] on div at bounding box center [409, 157] width 783 height 85
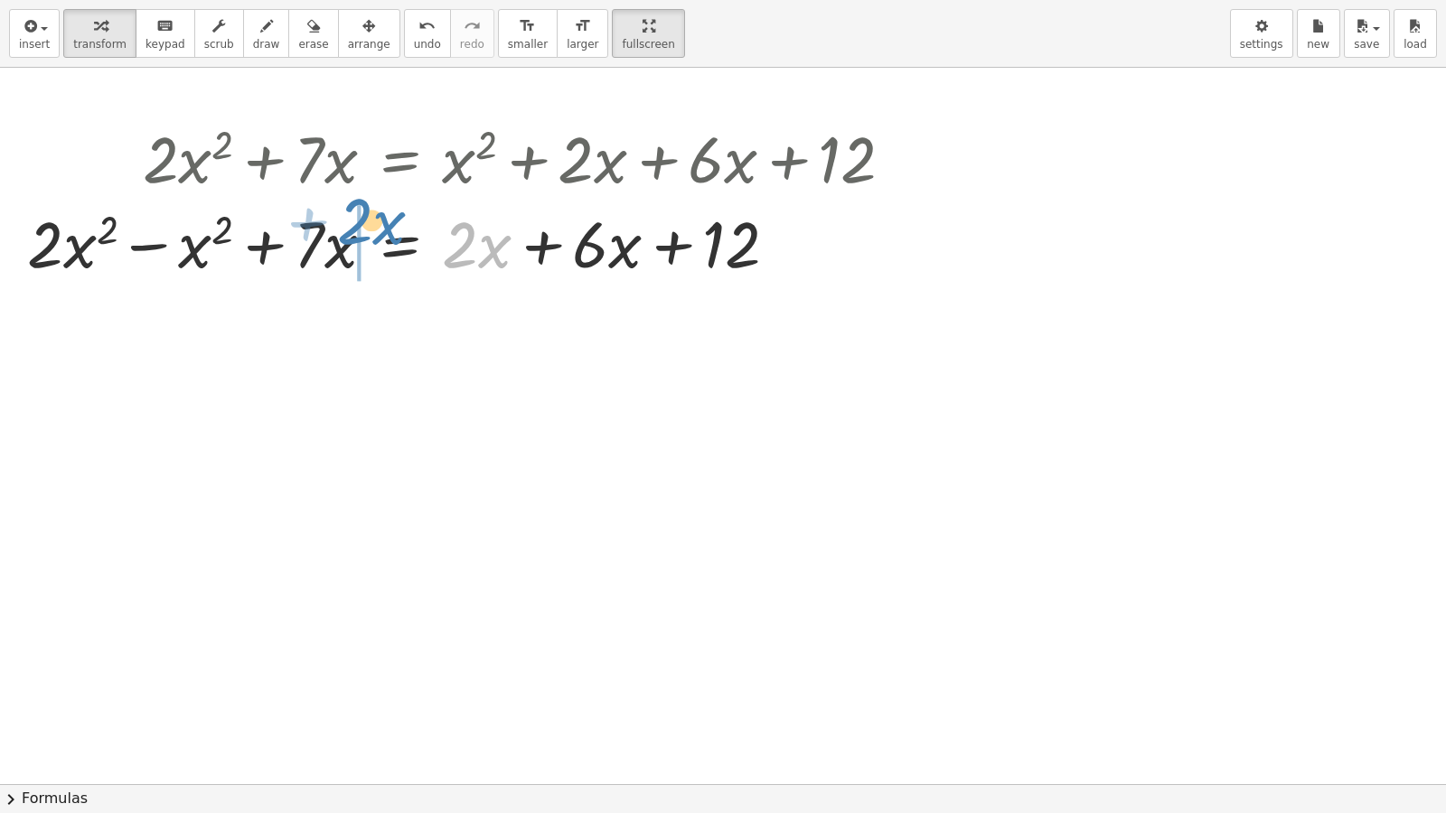
drag, startPoint x: 479, startPoint y: 265, endPoint x: 380, endPoint y: 238, distance: 103.0
click at [380, 238] on div at bounding box center [461, 242] width 887 height 85
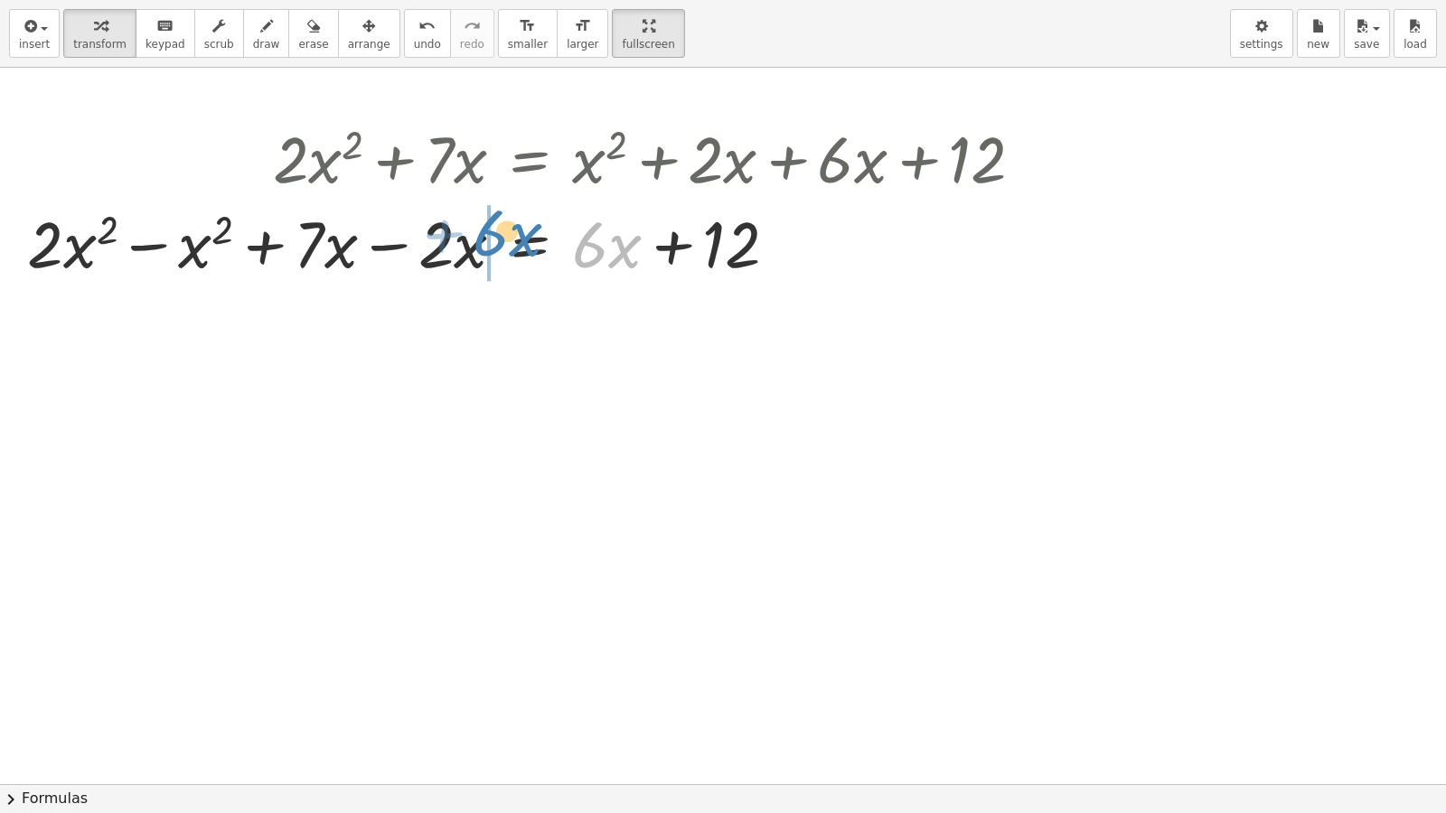
drag, startPoint x: 611, startPoint y: 254, endPoint x: 698, endPoint y: 412, distance: 180.4
click at [514, 245] on div at bounding box center [527, 242] width 1018 height 85
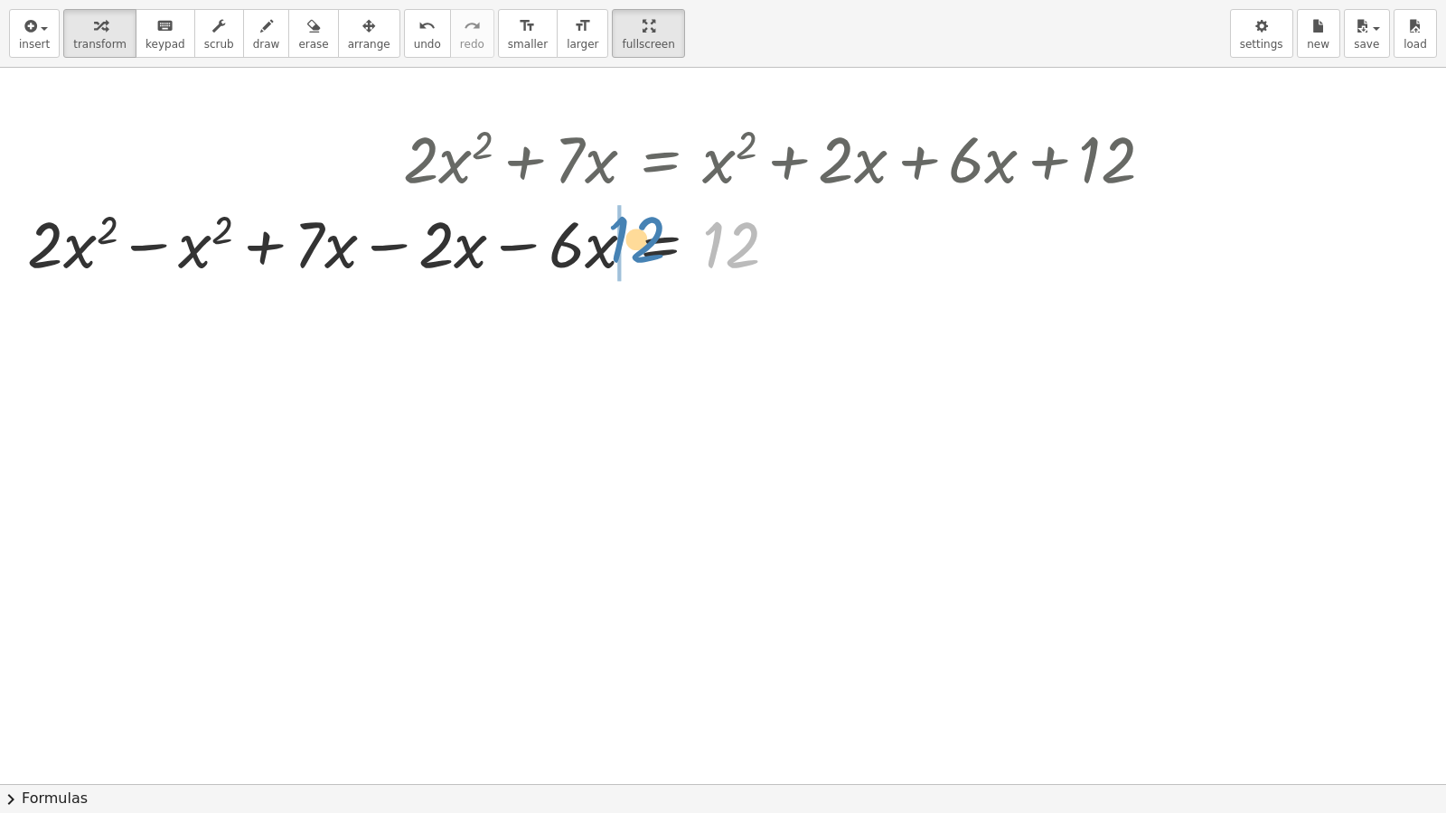
drag, startPoint x: 737, startPoint y: 252, endPoint x: 645, endPoint y: 249, distance: 92.2
click at [645, 249] on div at bounding box center [597, 242] width 1159 height 85
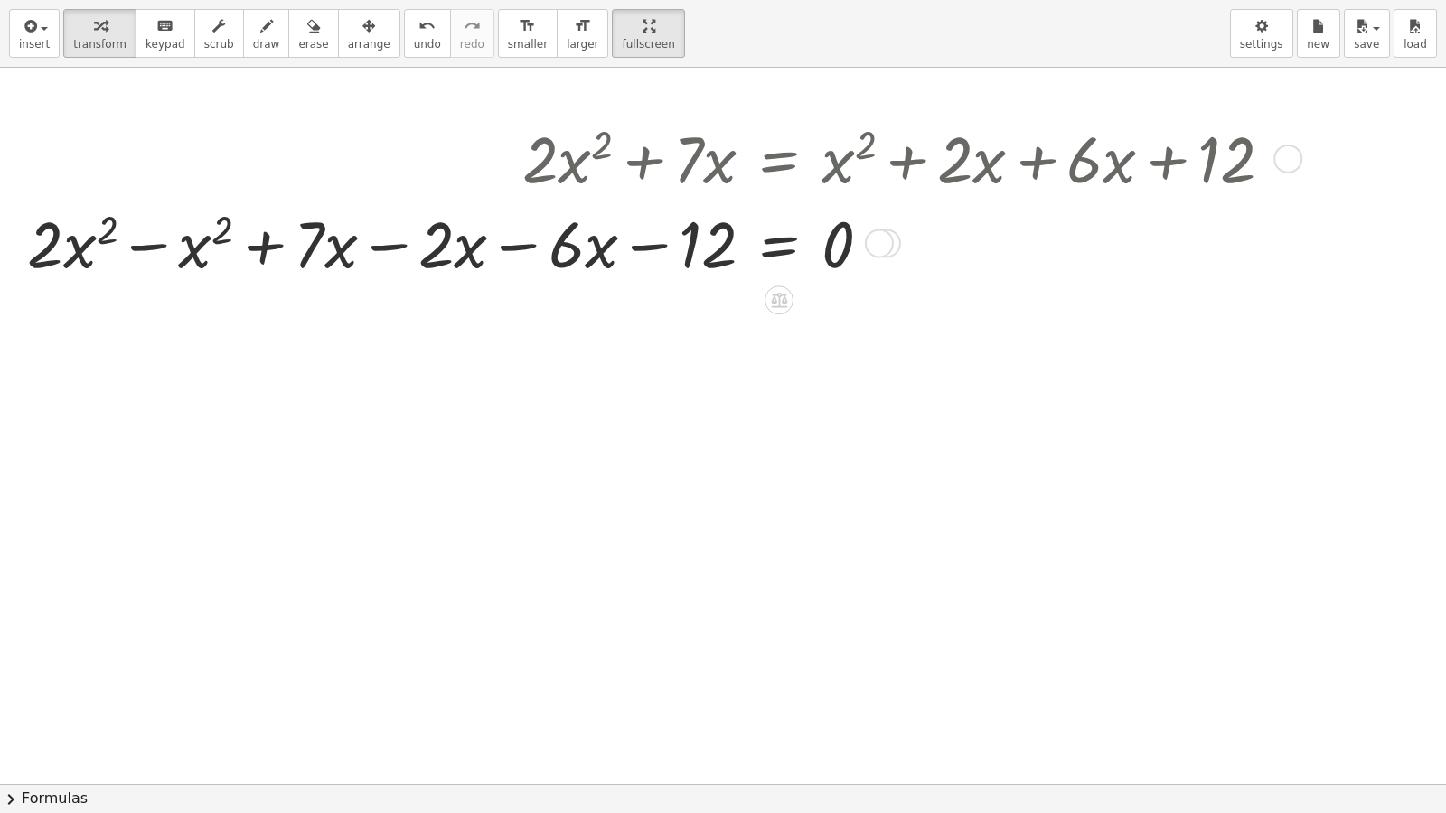
click at [145, 241] on div at bounding box center [657, 242] width 1278 height 85
click at [145, 241] on div at bounding box center [723, 784] width 1446 height 1433
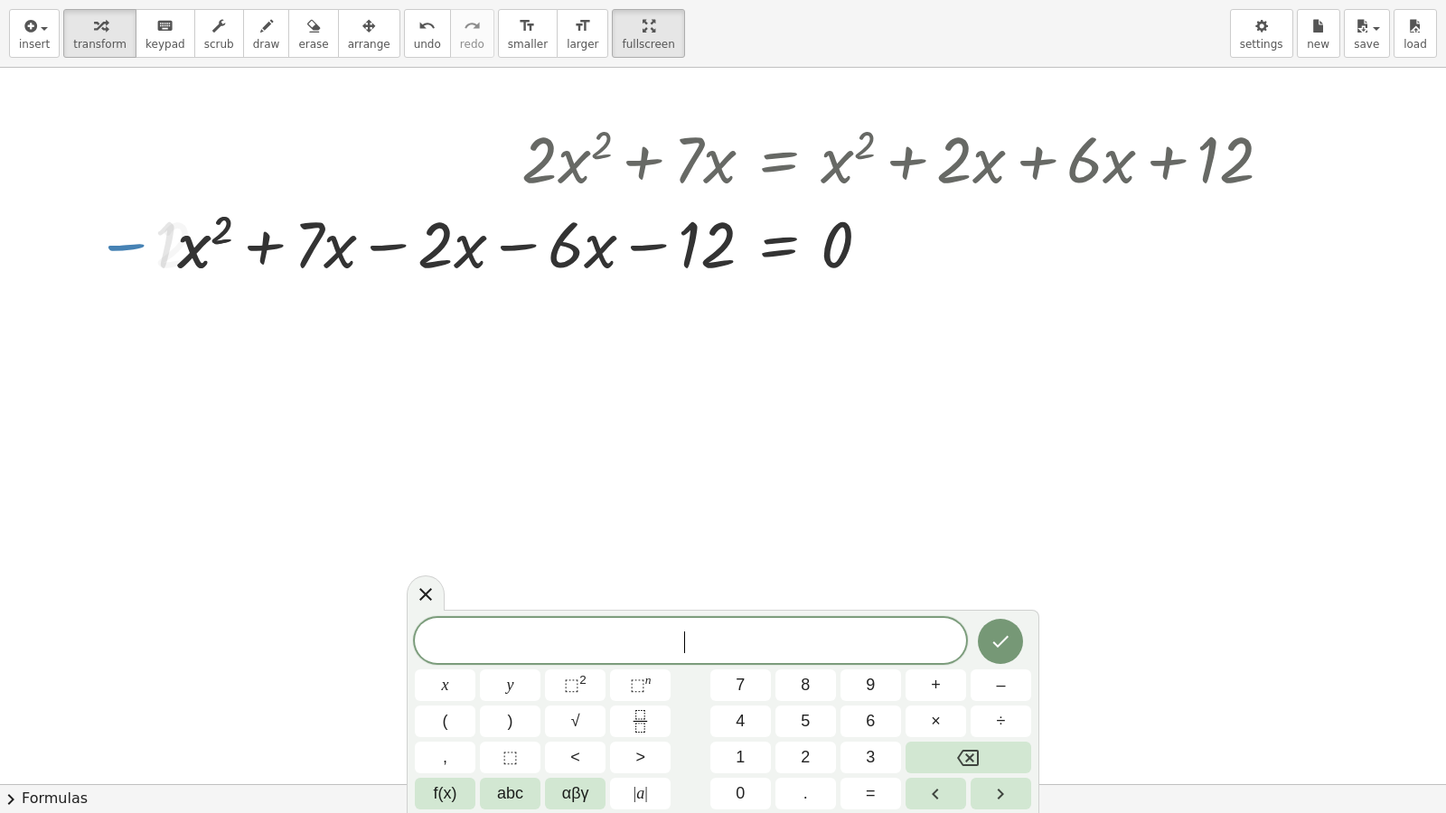
click at [84, 249] on div "+ · 2 · x 2 + · 7 · x = + x 2 + · 2 · x + · 6 · x + 12 + · 2 · x 2 − x 2 + · 7 …" at bounding box center [723, 784] width 1446 height 1433
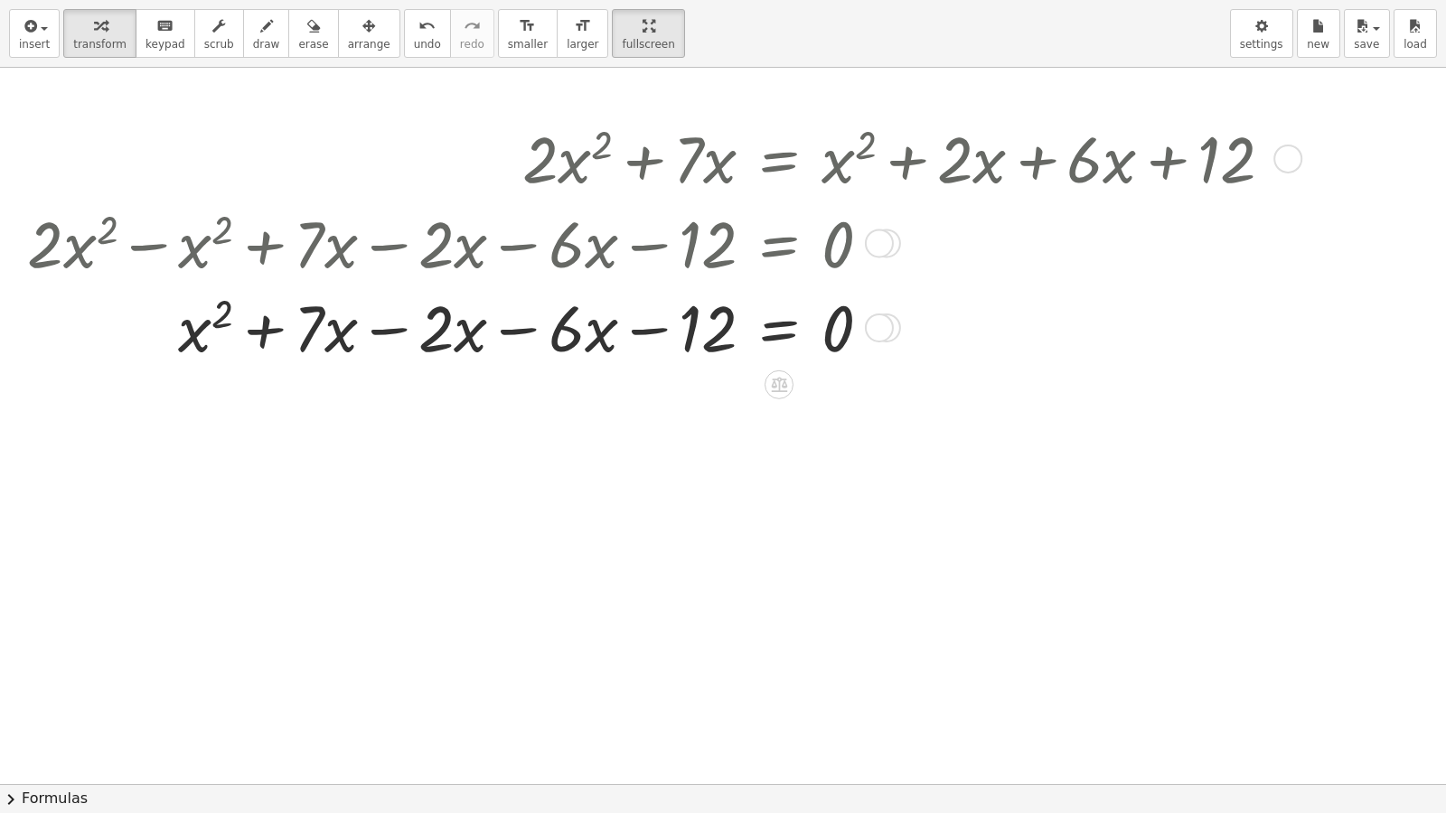
click at [407, 332] on div at bounding box center [657, 326] width 1278 height 85
drag, startPoint x: 407, startPoint y: 332, endPoint x: 396, endPoint y: 330, distance: 11.0
click at [407, 332] on div at bounding box center [657, 326] width 1278 height 85
click at [396, 330] on div at bounding box center [657, 326] width 1278 height 85
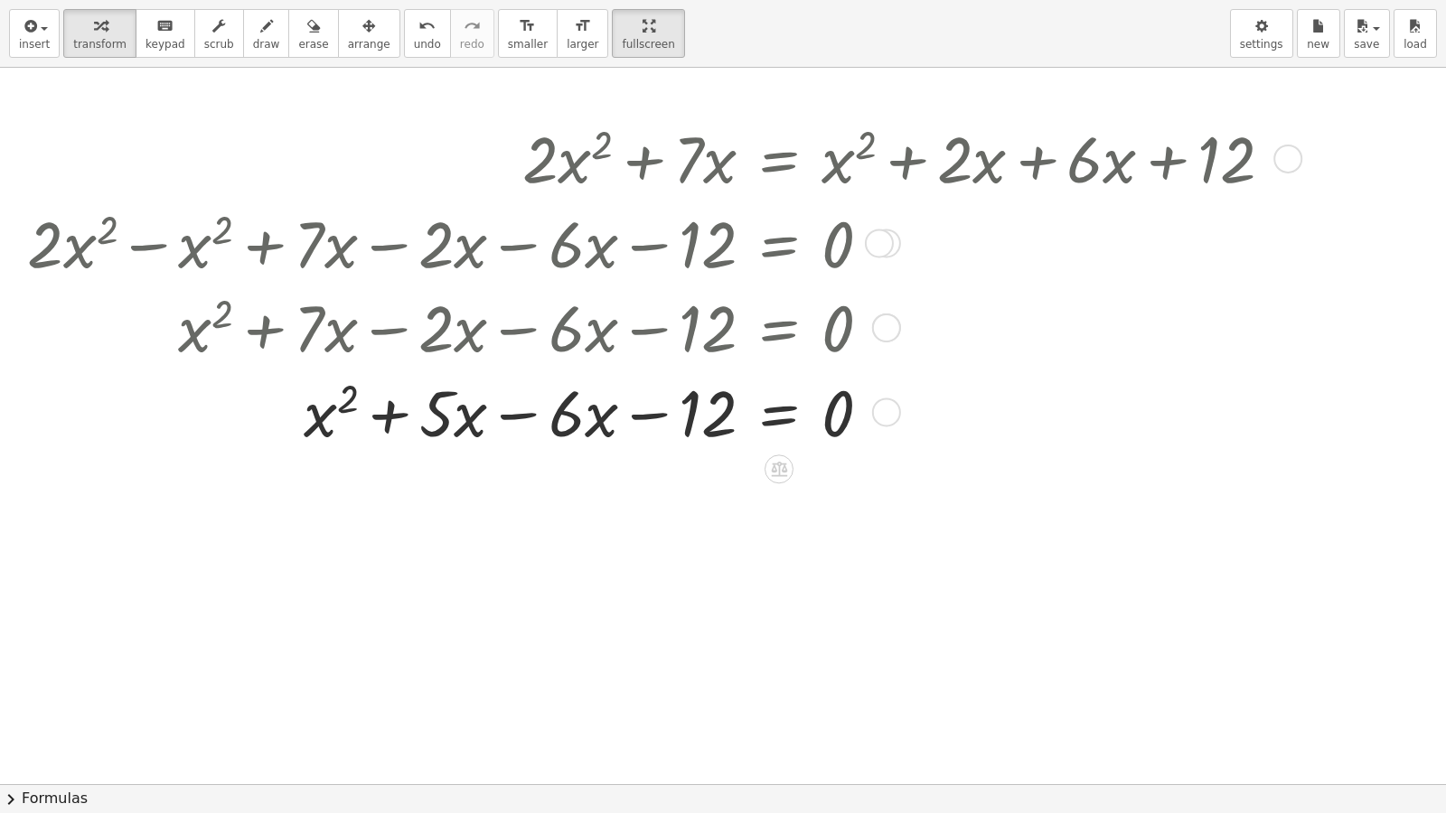
click at [512, 413] on div at bounding box center [657, 411] width 1278 height 85
